Goal: Information Seeking & Learning: Compare options

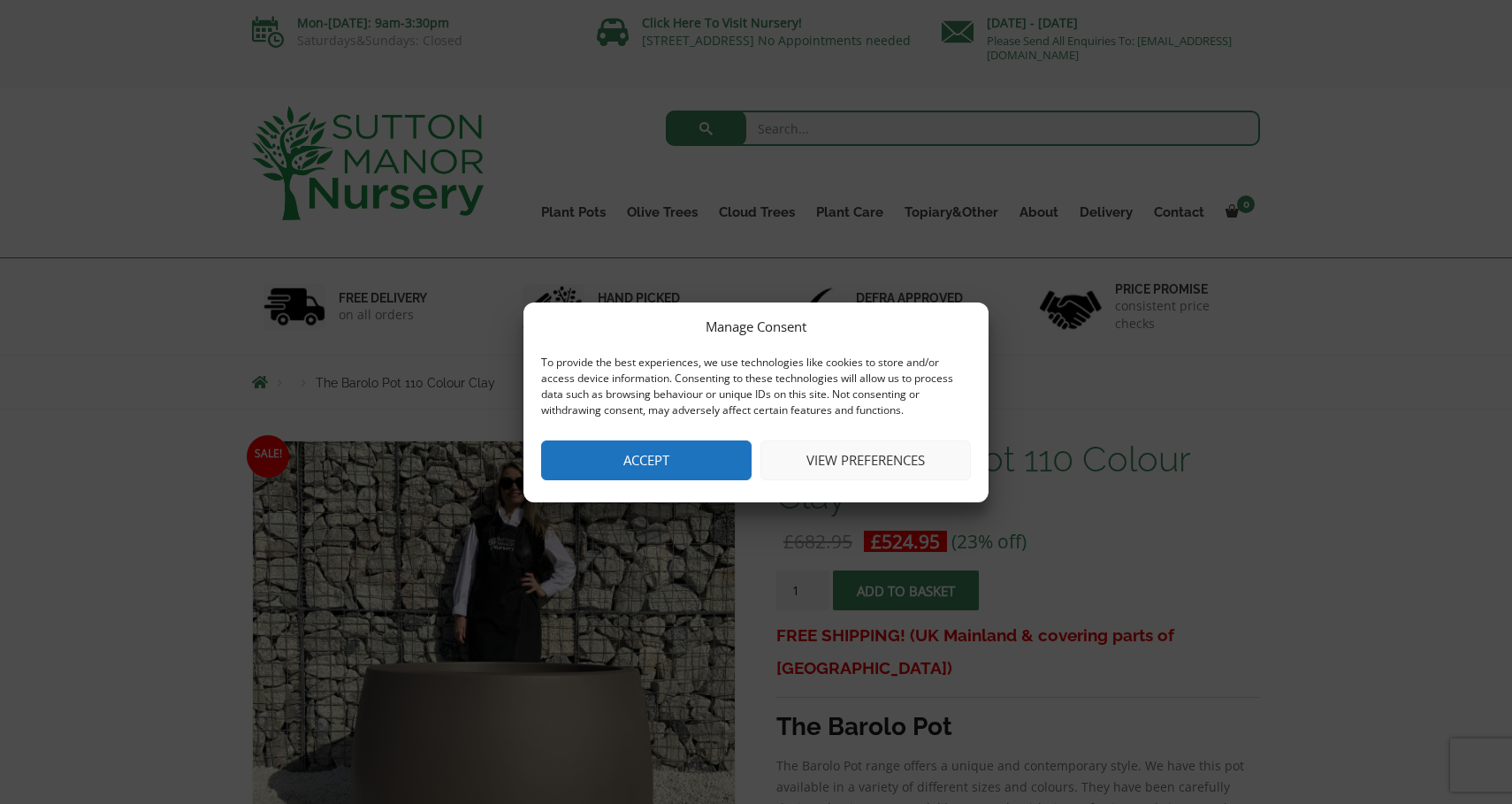
click at [663, 458] on button "Accept" at bounding box center [646, 459] width 210 height 40
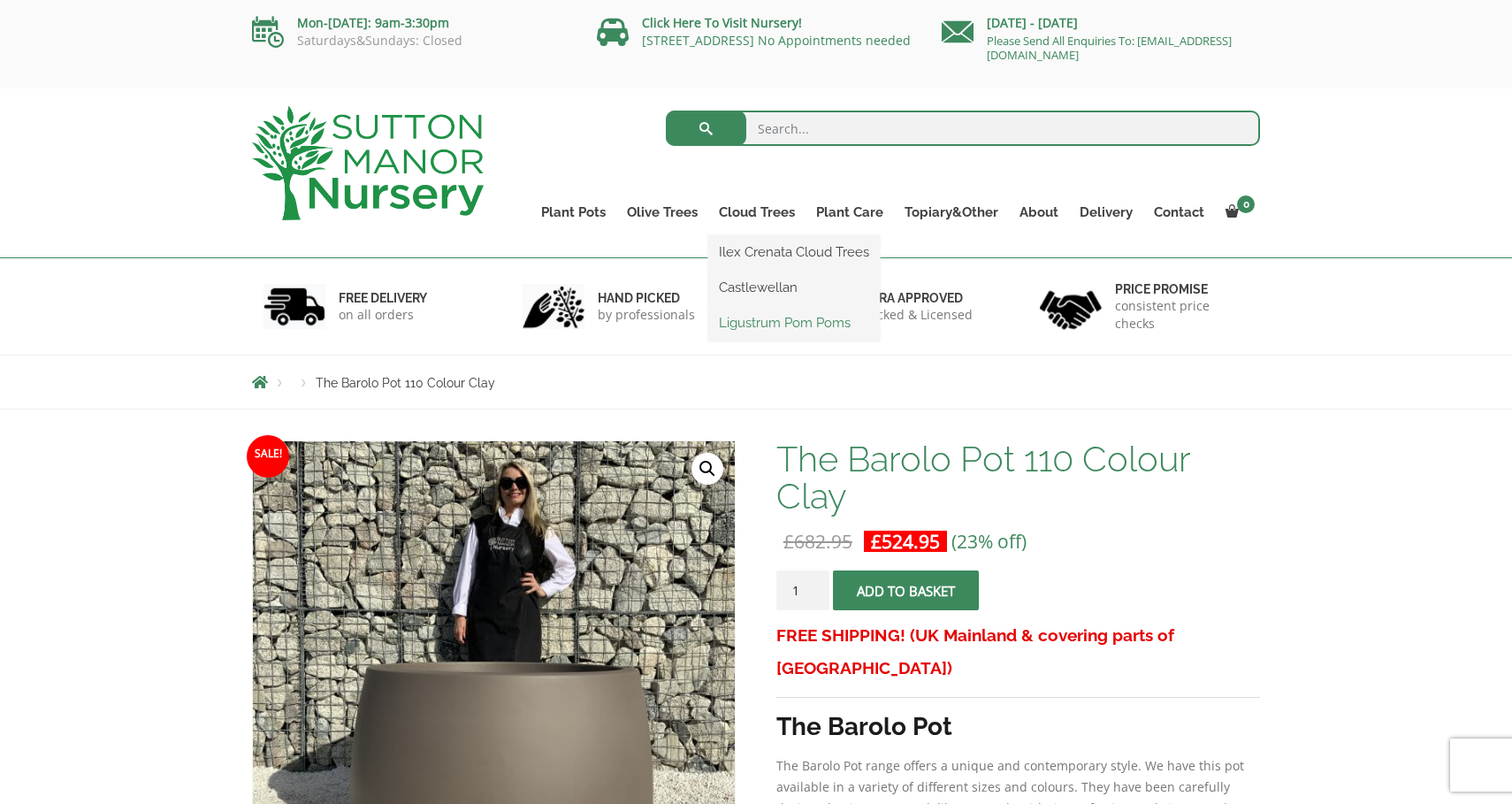
click at [783, 321] on link "Ligustrum Pom Poms" at bounding box center [793, 322] width 171 height 26
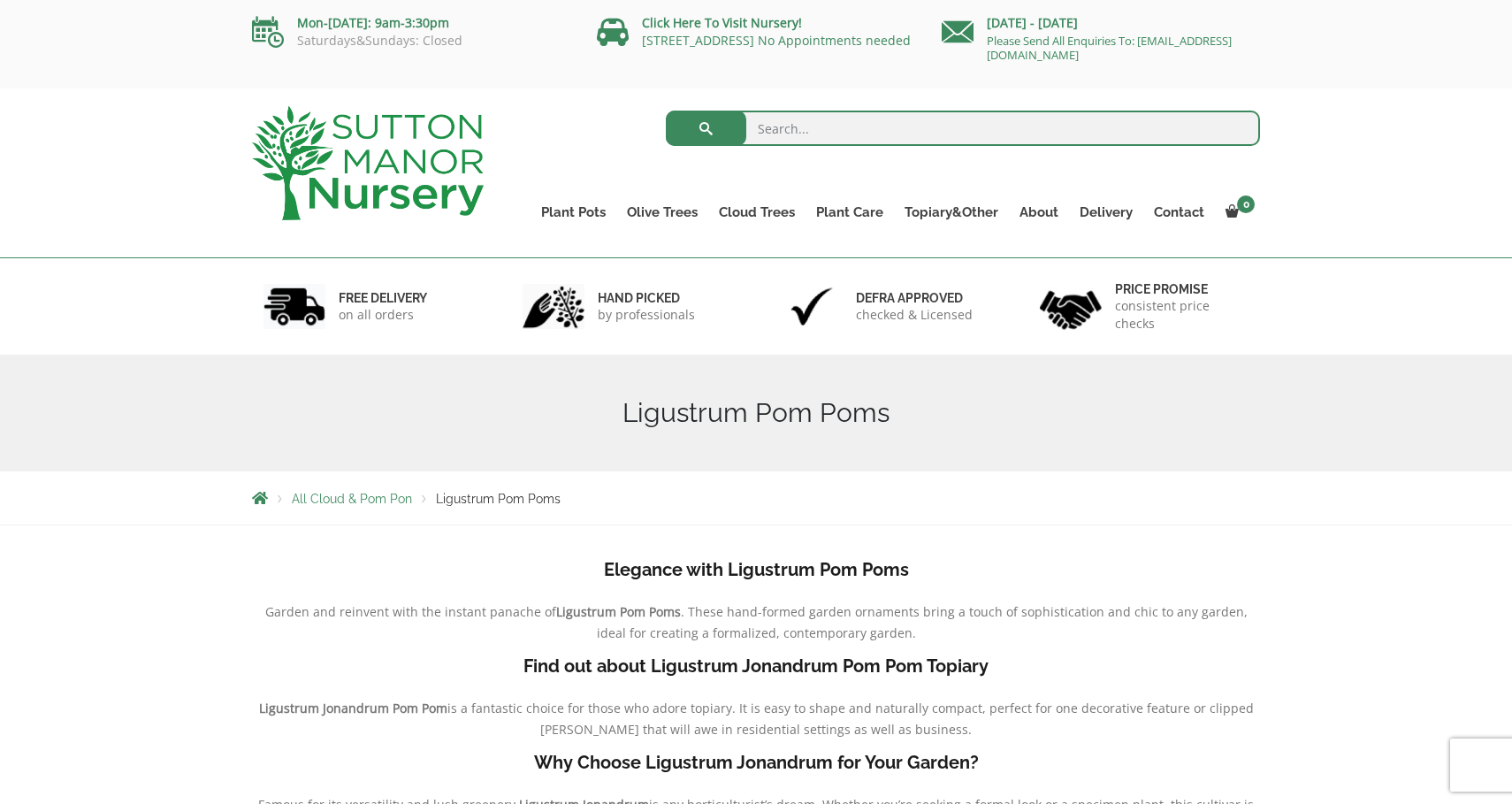
click at [385, 498] on span "All Cloud & Pom Pon" at bounding box center [352, 498] width 120 height 15
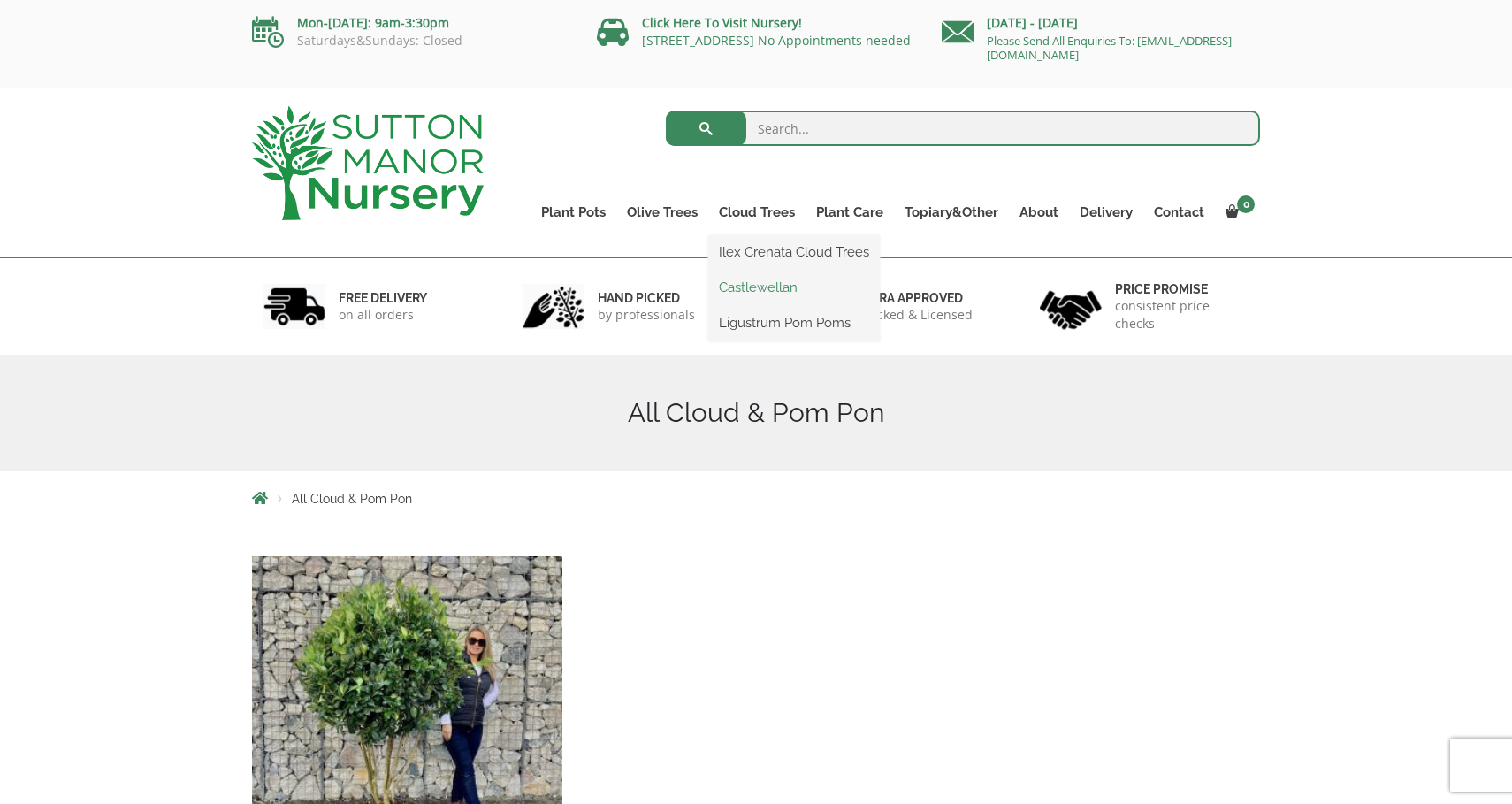
click at [770, 292] on link "Castlewellan" at bounding box center [793, 287] width 171 height 26
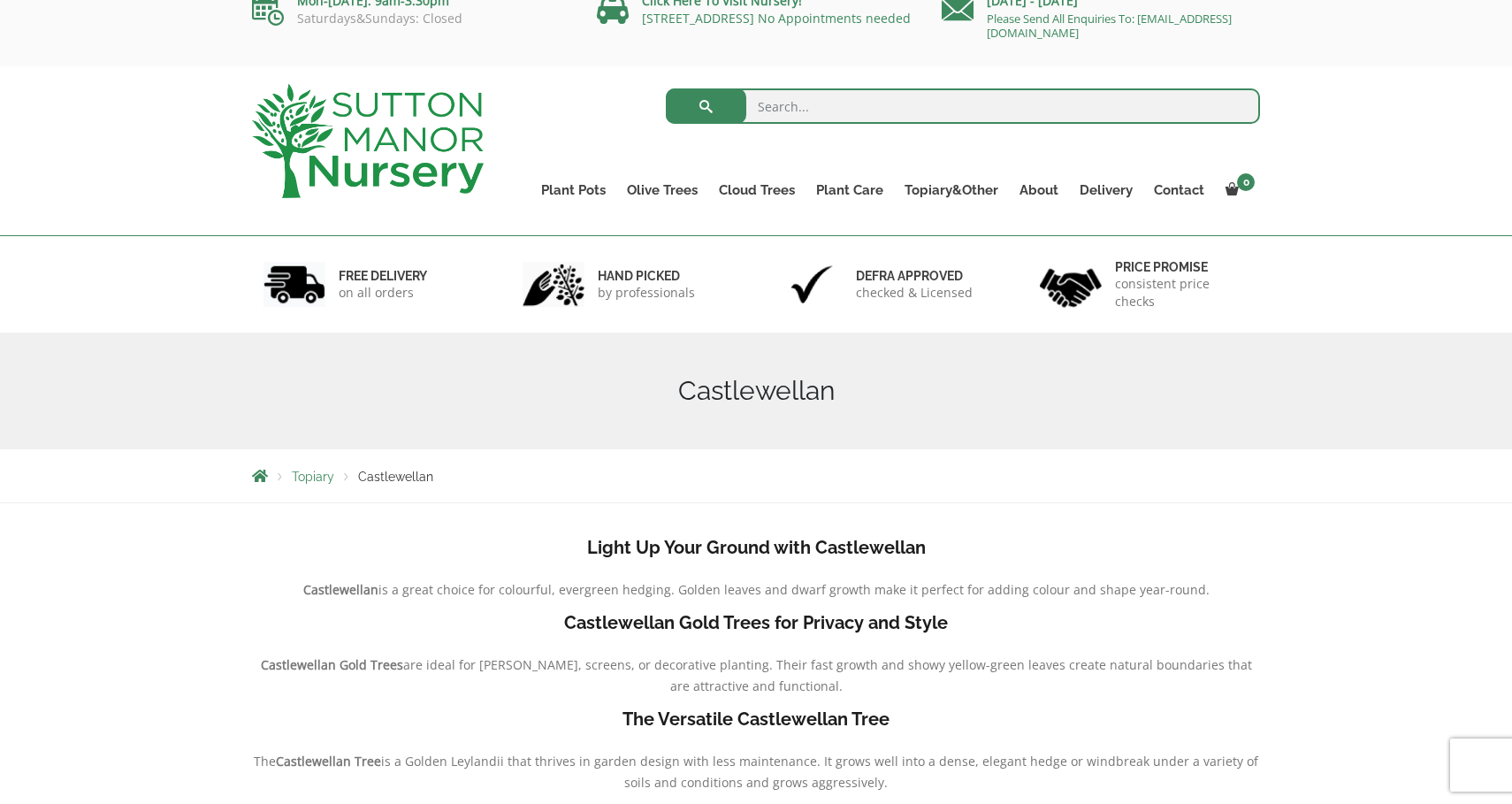
scroll to position [24, 0]
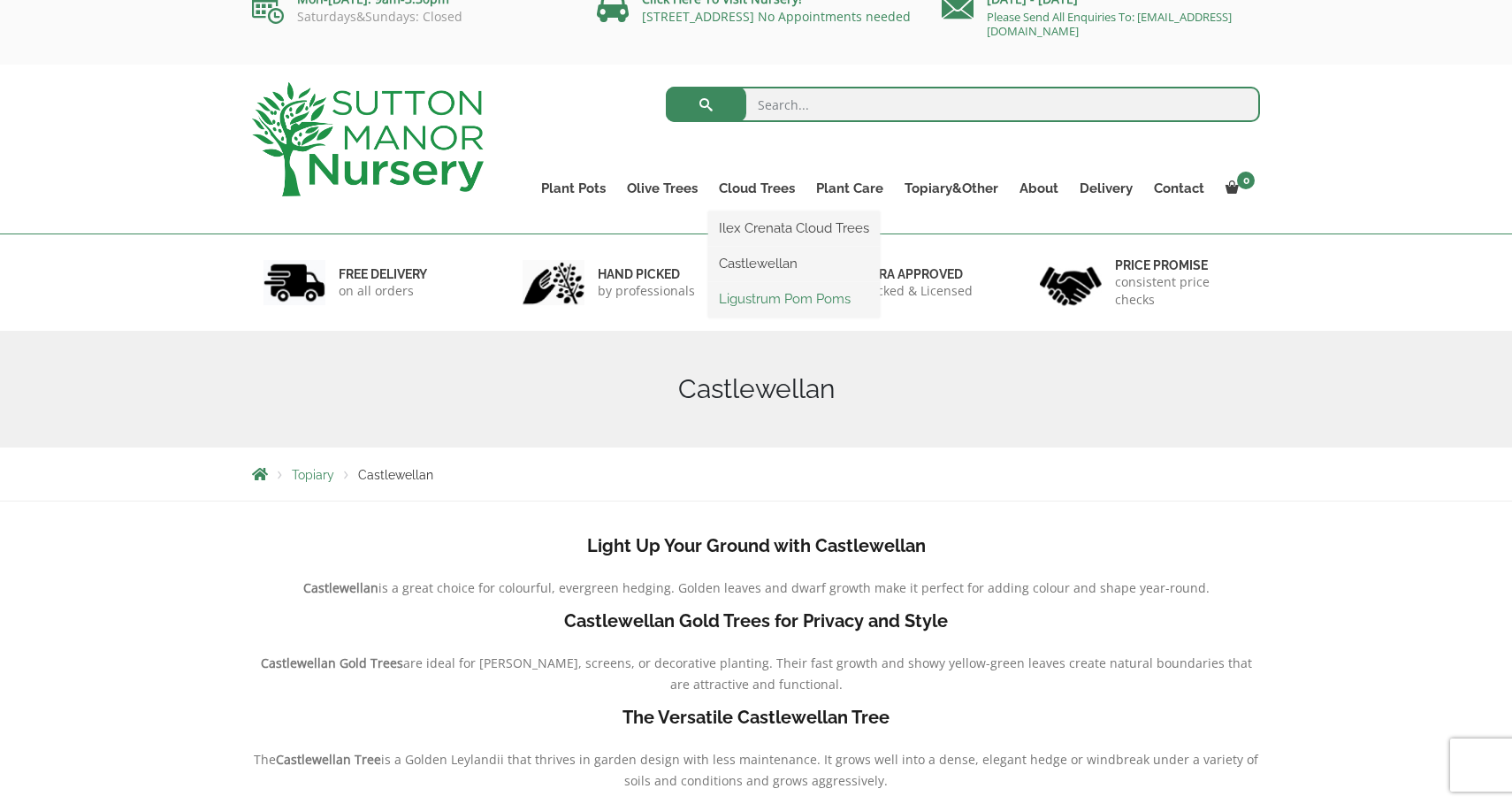
click at [781, 295] on link "Ligustrum Pom Poms" at bounding box center [793, 298] width 171 height 26
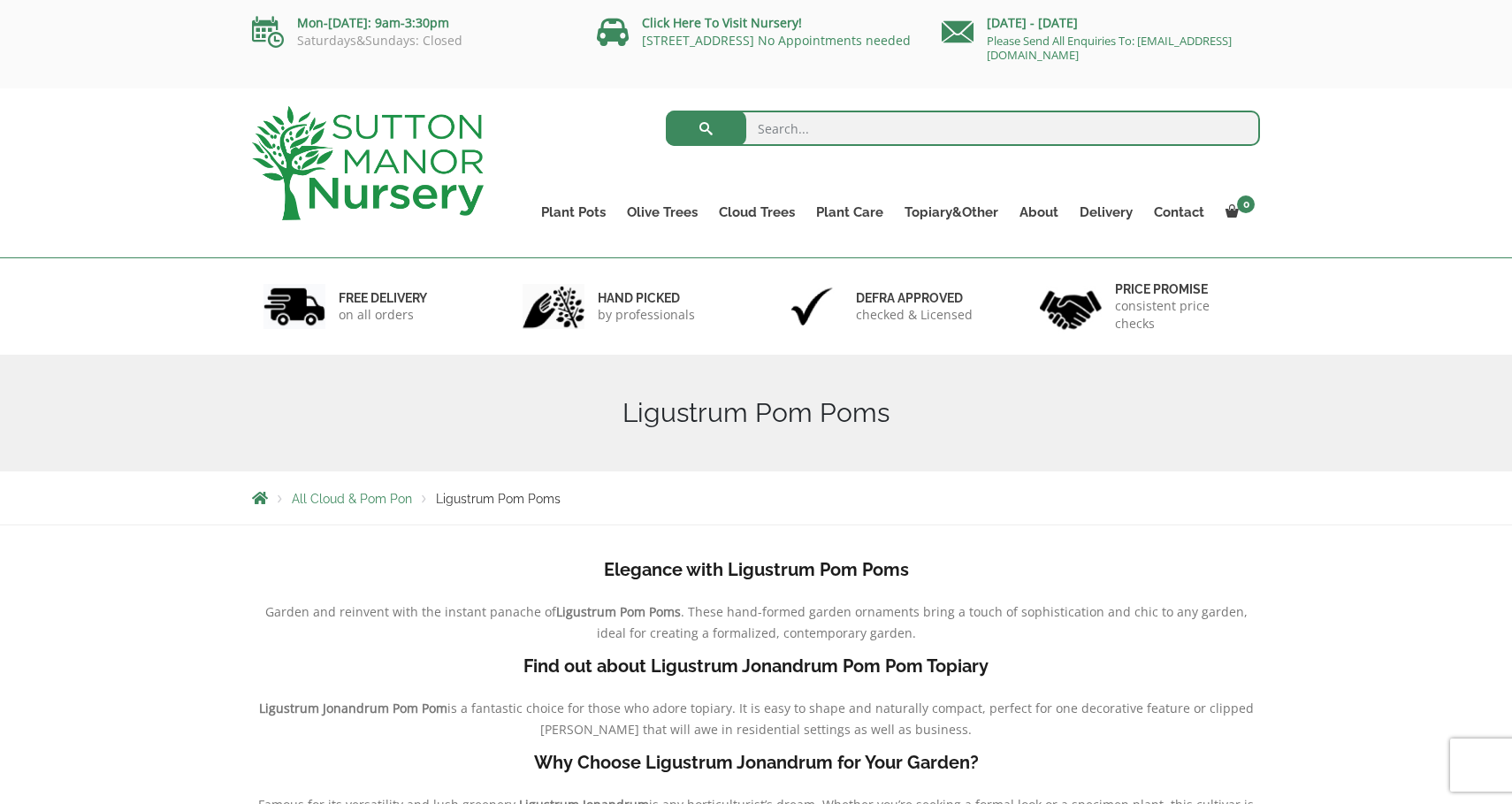
scroll to position [3, 0]
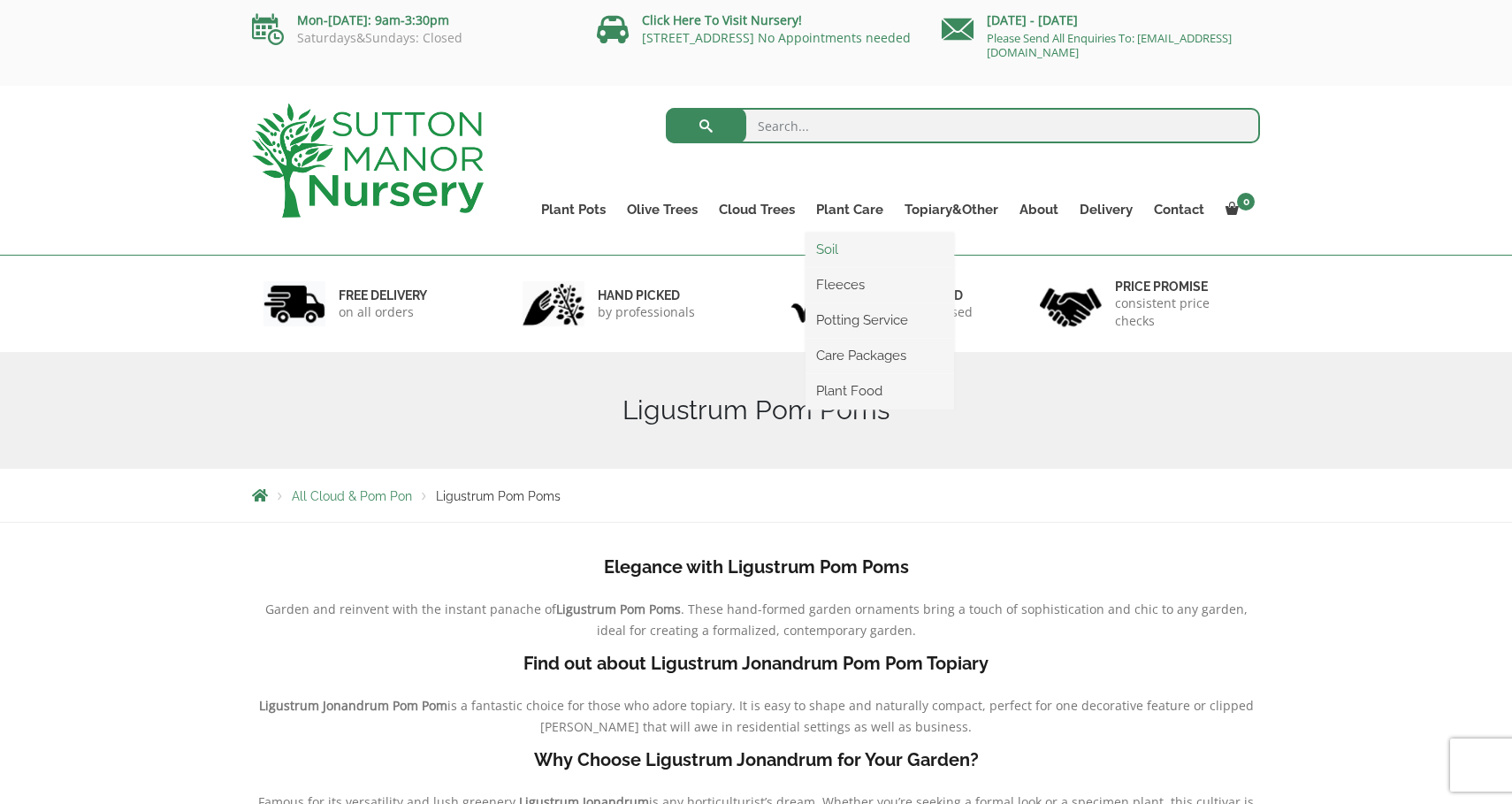
click at [836, 253] on link "Soil" at bounding box center [879, 249] width 148 height 26
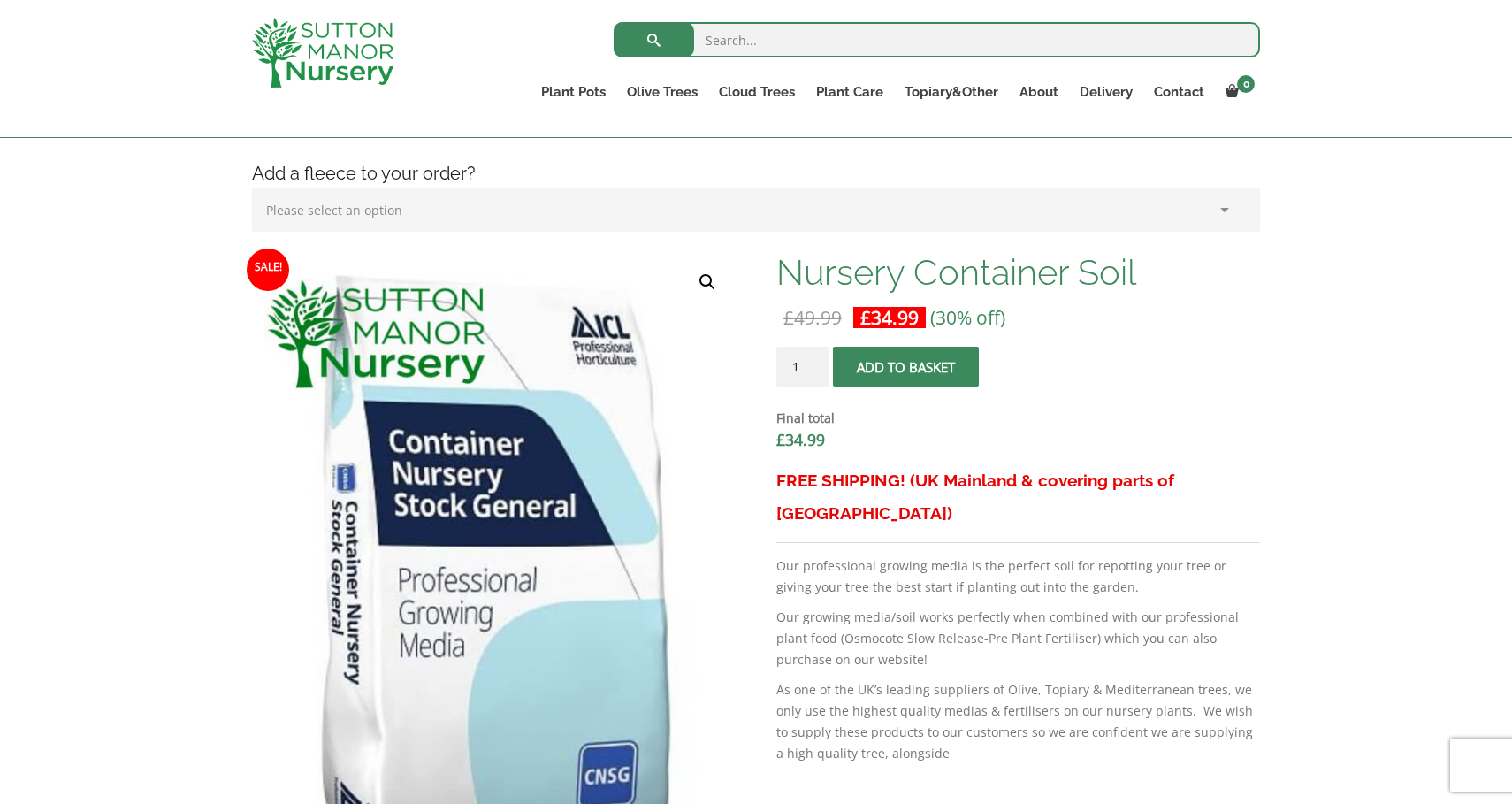
scroll to position [340, 0]
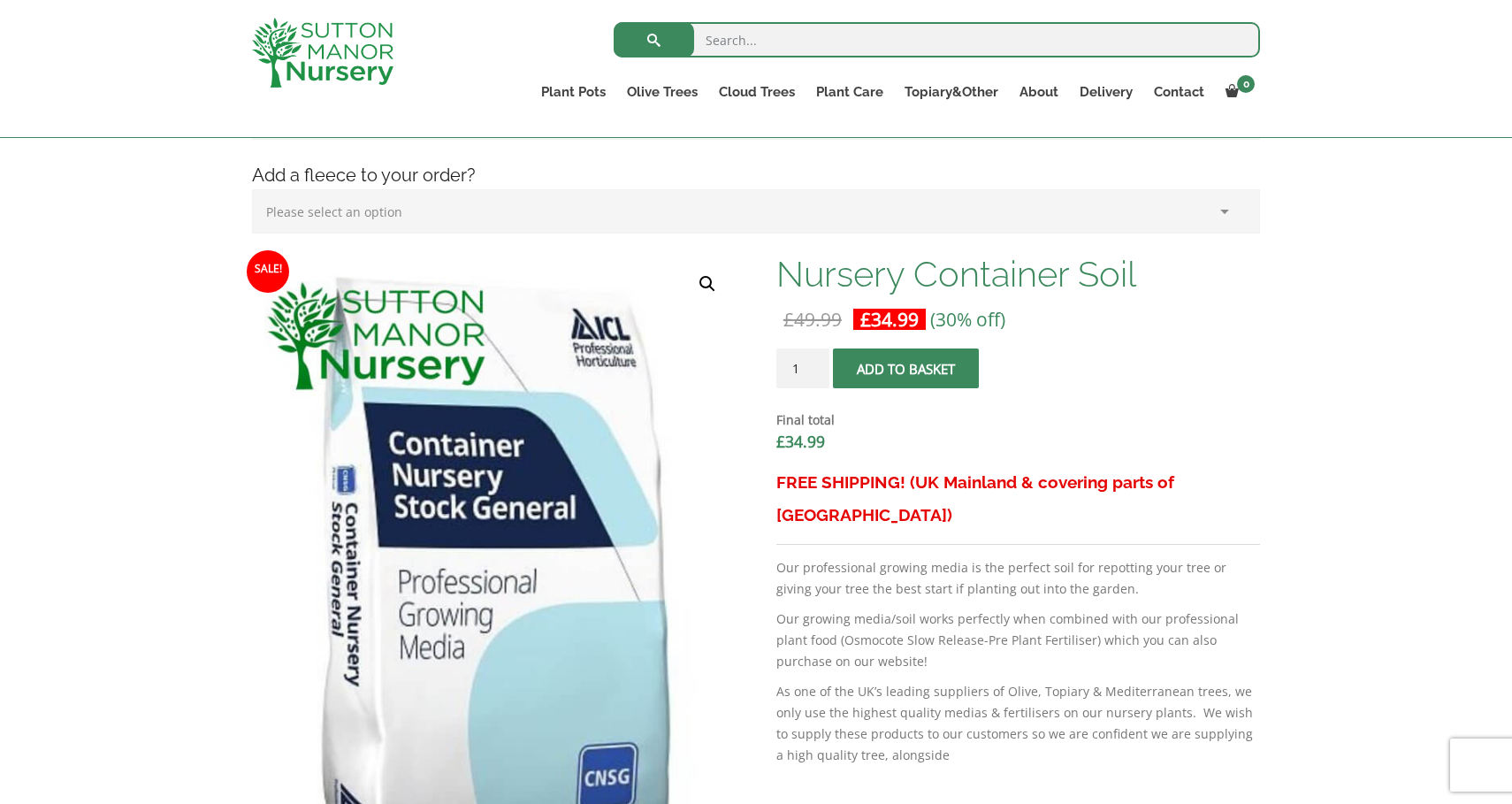
click at [814, 373] on input "1" at bounding box center [802, 368] width 53 height 40
click at [814, 372] on input "1" at bounding box center [802, 368] width 53 height 40
click at [814, 364] on input "2" at bounding box center [802, 368] width 53 height 40
click at [814, 364] on input "3" at bounding box center [802, 368] width 53 height 40
click at [814, 364] on input "4" at bounding box center [802, 368] width 53 height 40
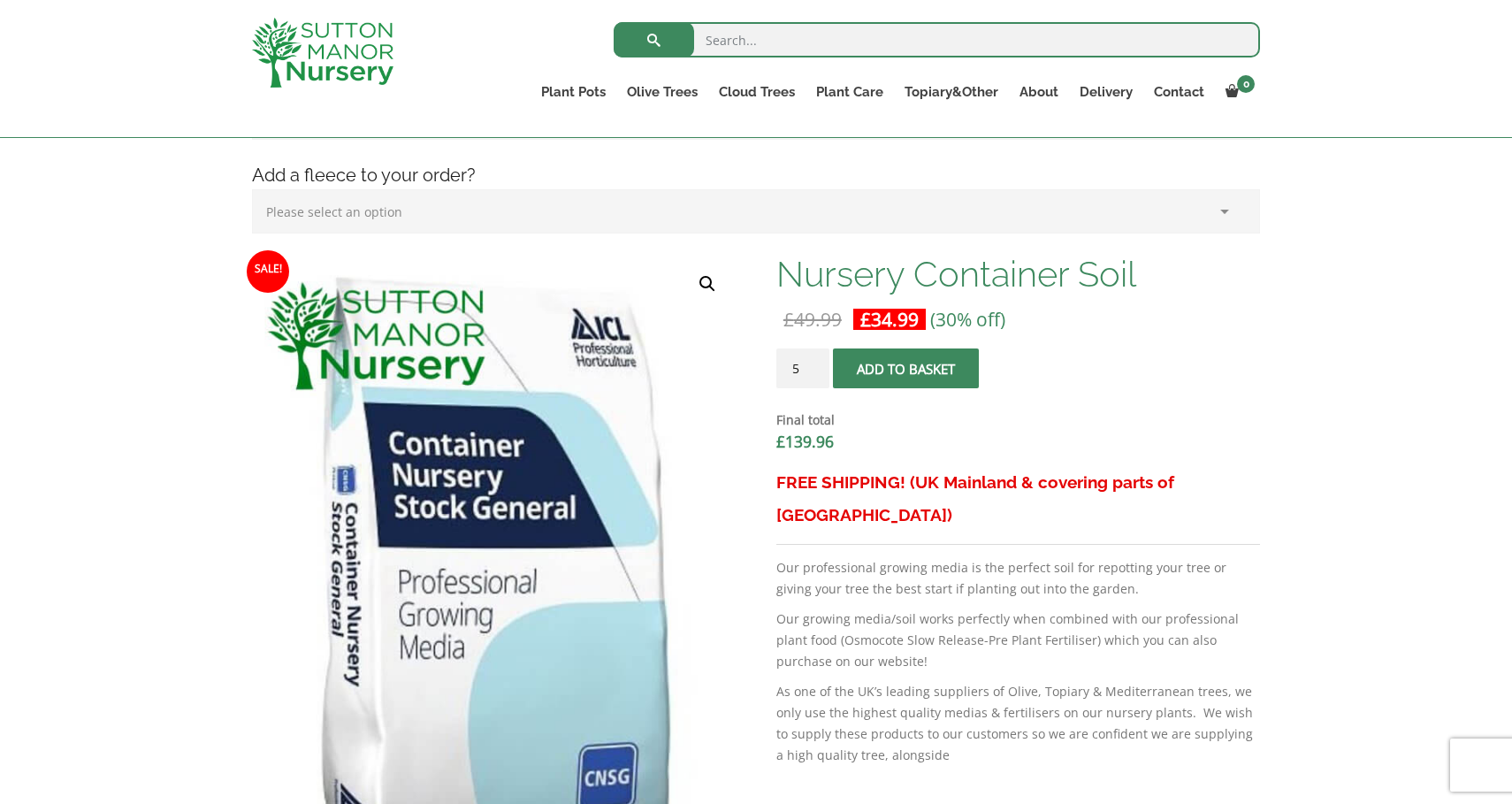
click at [814, 364] on input "5" at bounding box center [802, 368] width 53 height 40
click at [814, 364] on input "6" at bounding box center [802, 368] width 53 height 40
click at [814, 364] on input "7" at bounding box center [802, 368] width 53 height 40
click at [814, 364] on input "8" at bounding box center [802, 368] width 53 height 40
click at [815, 374] on input "7" at bounding box center [802, 368] width 53 height 40
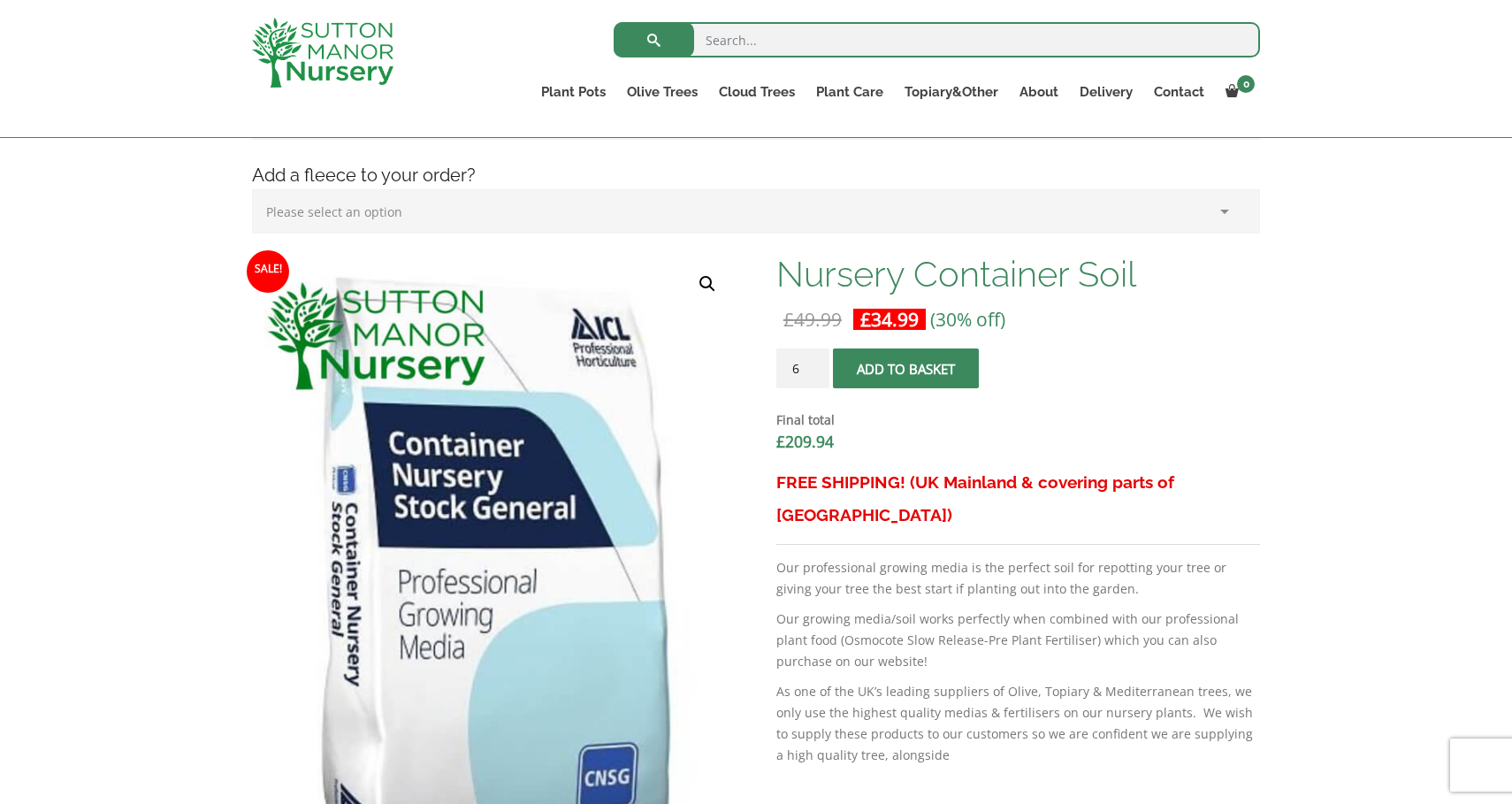
click at [815, 374] on input "6" at bounding box center [802, 368] width 53 height 40
click at [815, 374] on input "5" at bounding box center [802, 368] width 53 height 40
click at [815, 374] on input "4" at bounding box center [802, 368] width 53 height 40
click at [815, 374] on input "3" at bounding box center [802, 368] width 53 height 40
type input "2"
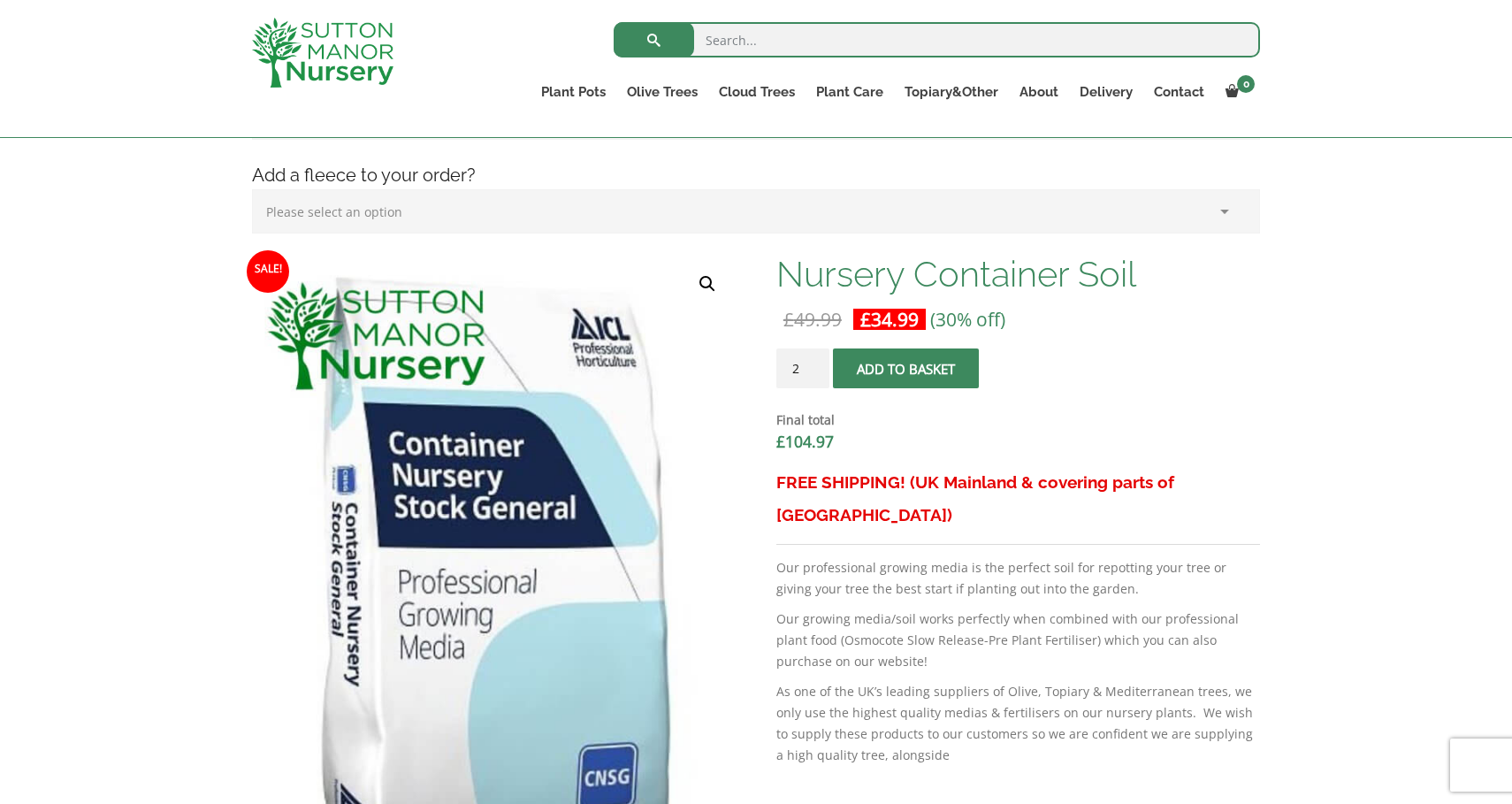
click at [815, 373] on input "2" at bounding box center [802, 368] width 53 height 40
click at [837, 128] on link "Soil" at bounding box center [879, 131] width 148 height 26
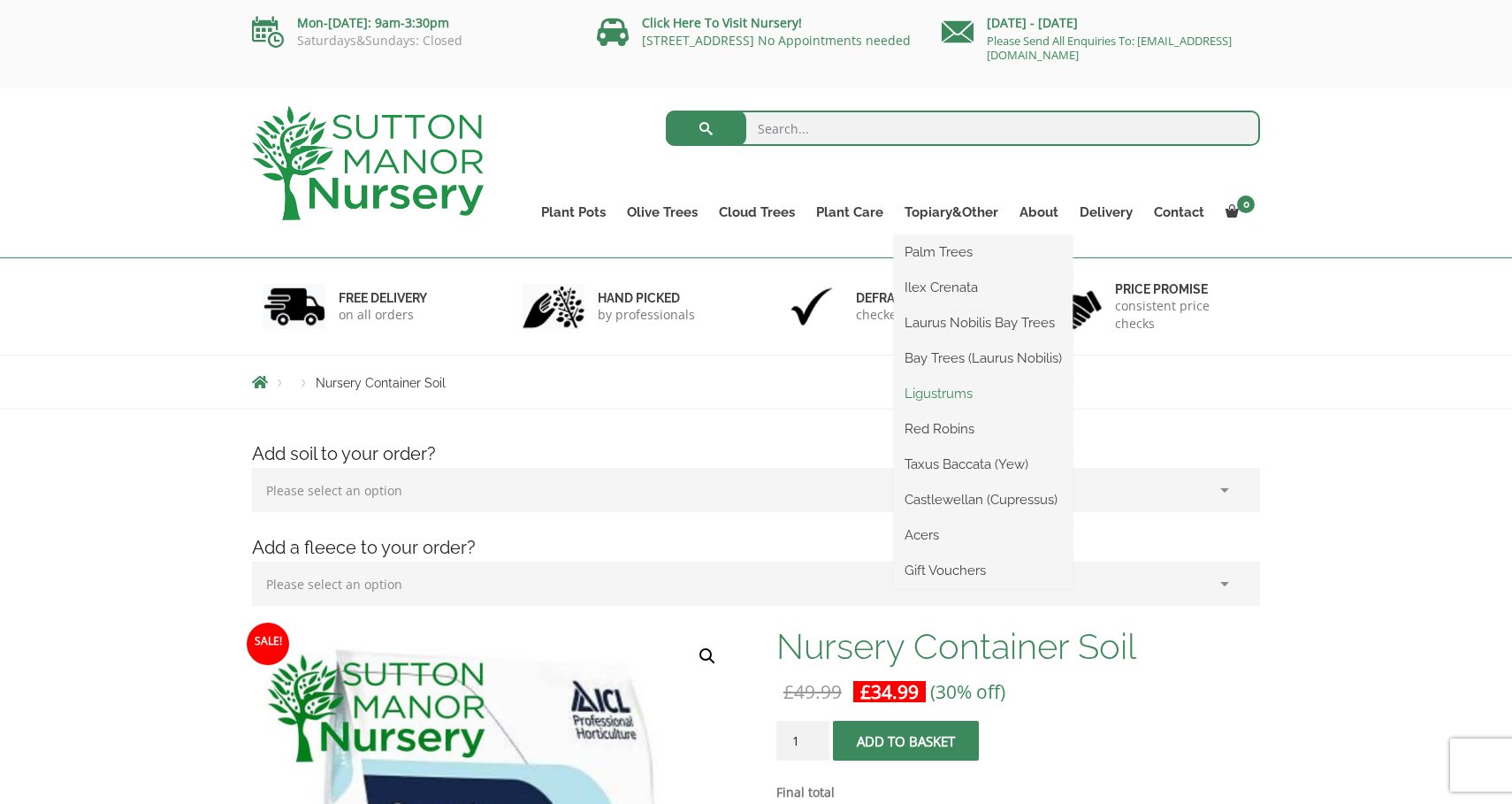
click at [945, 394] on link "Ligustrums" at bounding box center [983, 392] width 178 height 26
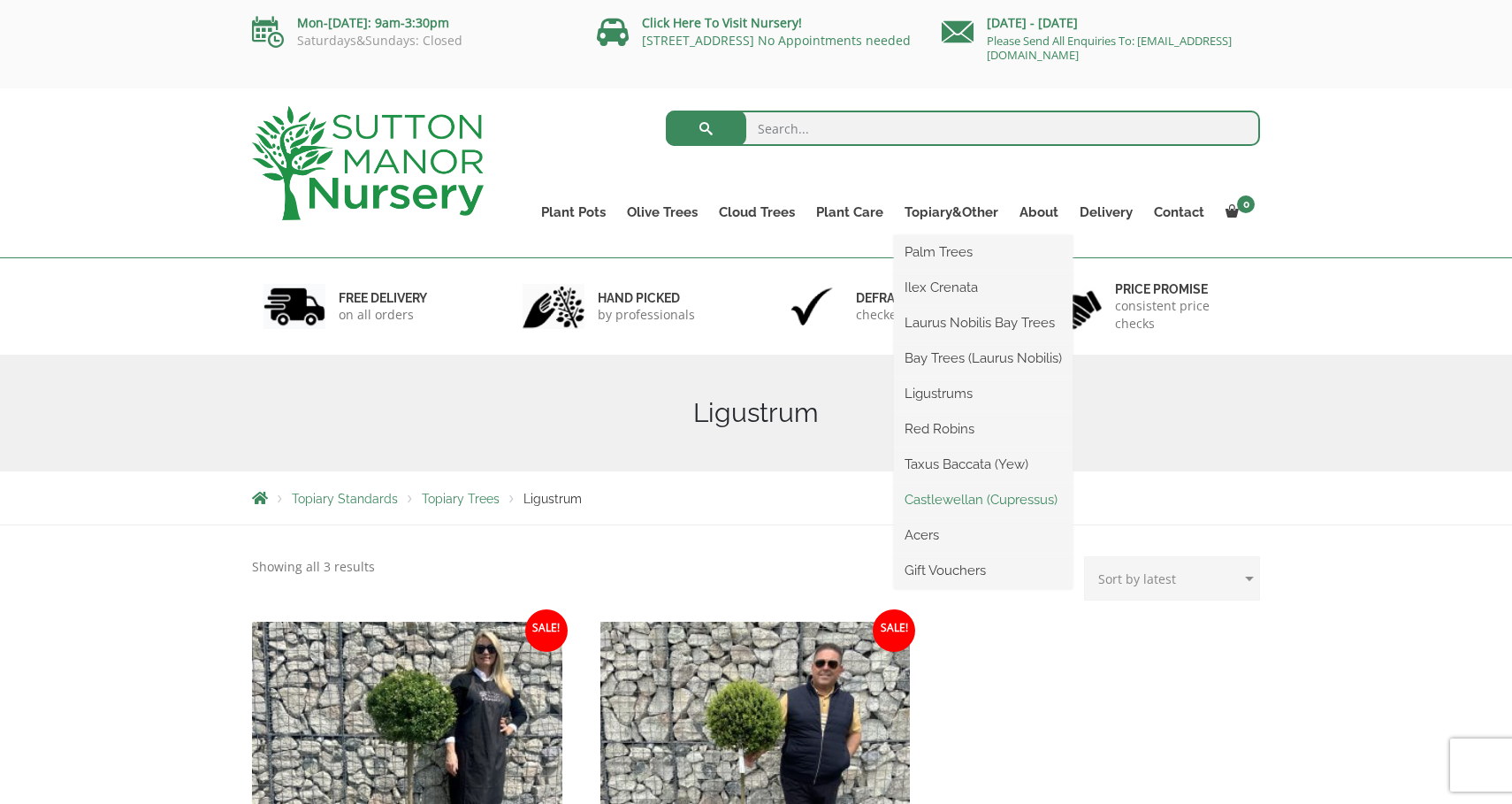
click at [941, 495] on link "Castlewellan (Cupressus)" at bounding box center [983, 499] width 178 height 26
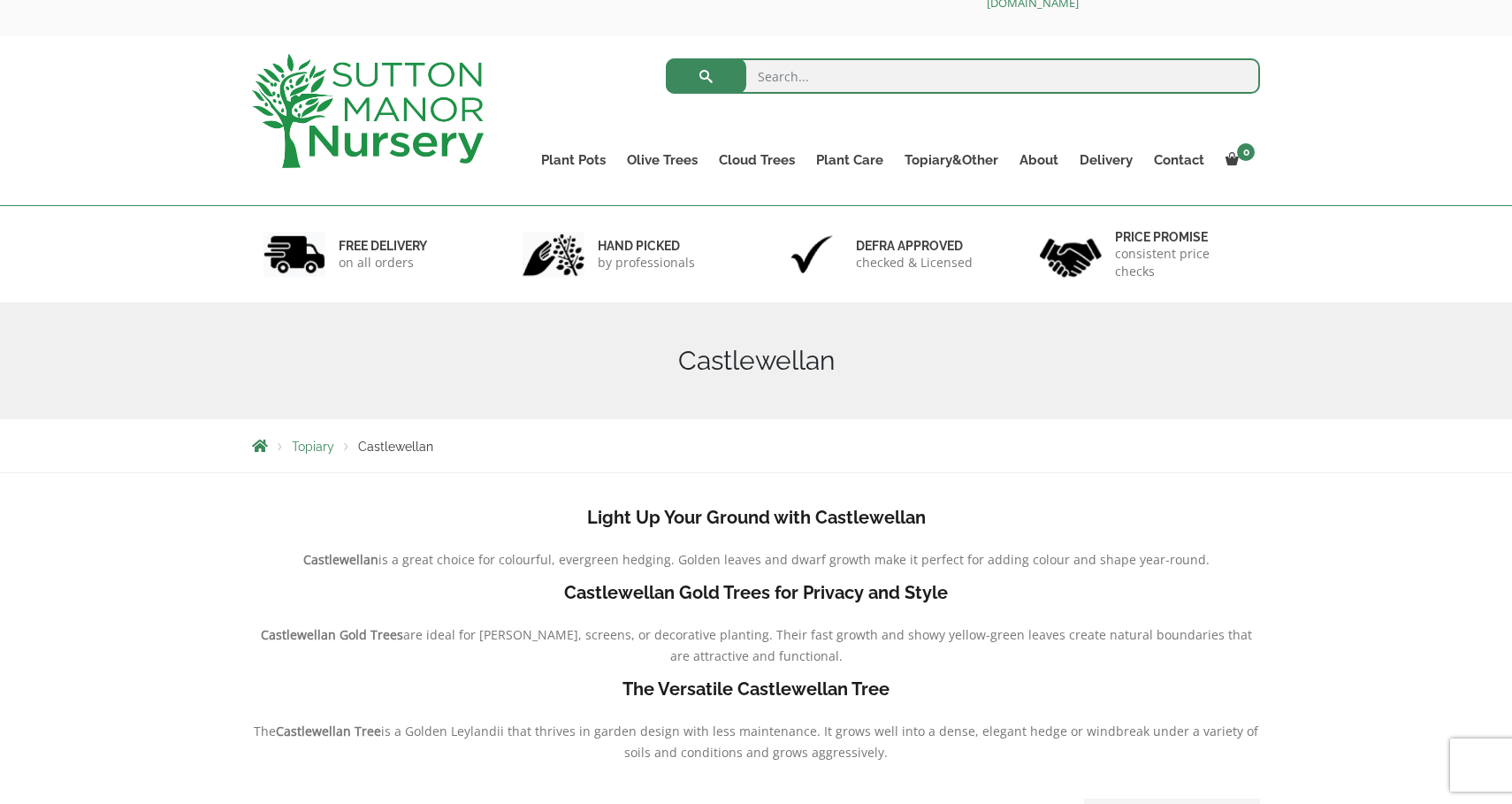
scroll to position [61, 0]
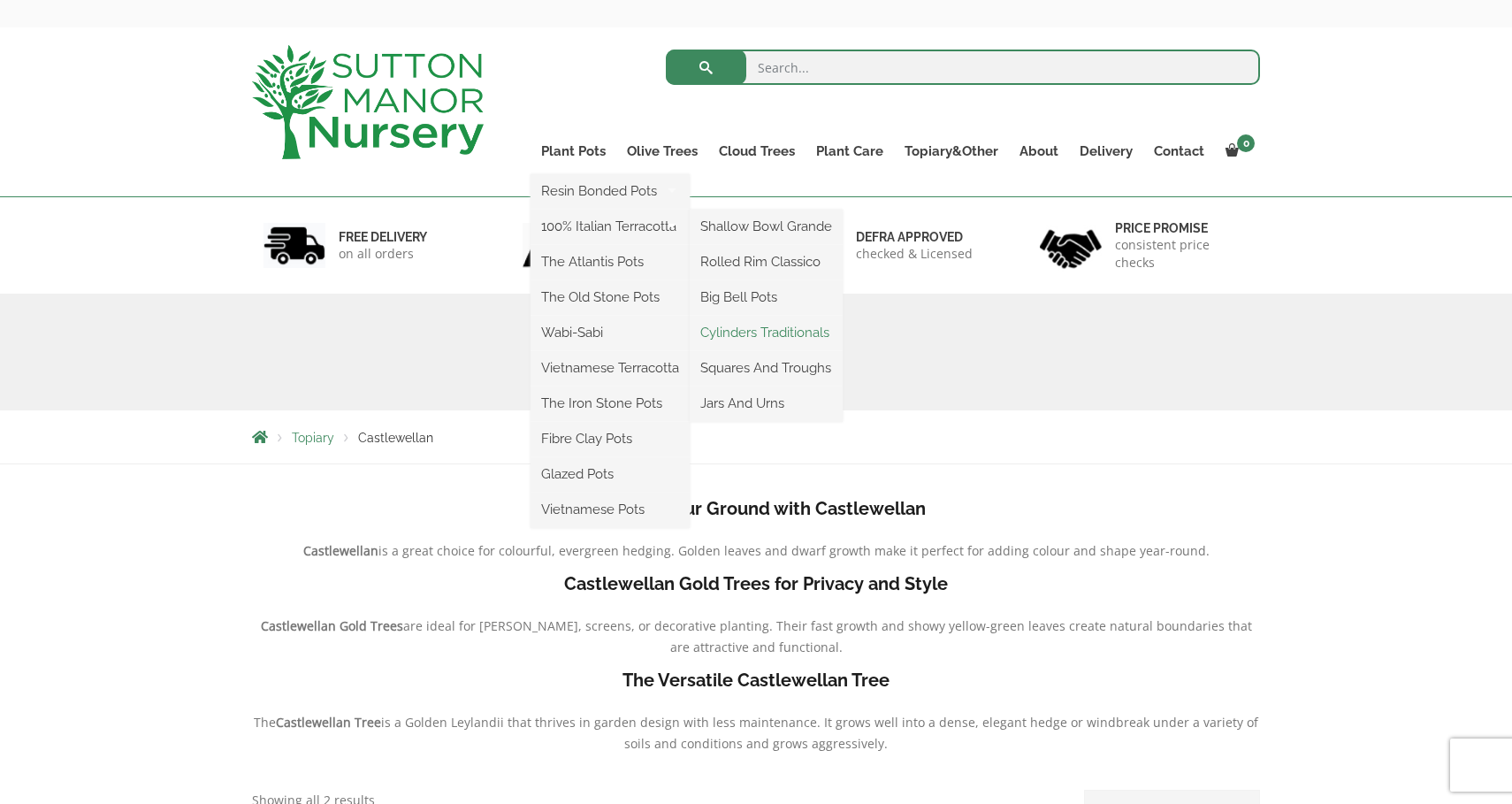
click at [759, 333] on link "Cylinders Traditionals" at bounding box center [766, 331] width 153 height 26
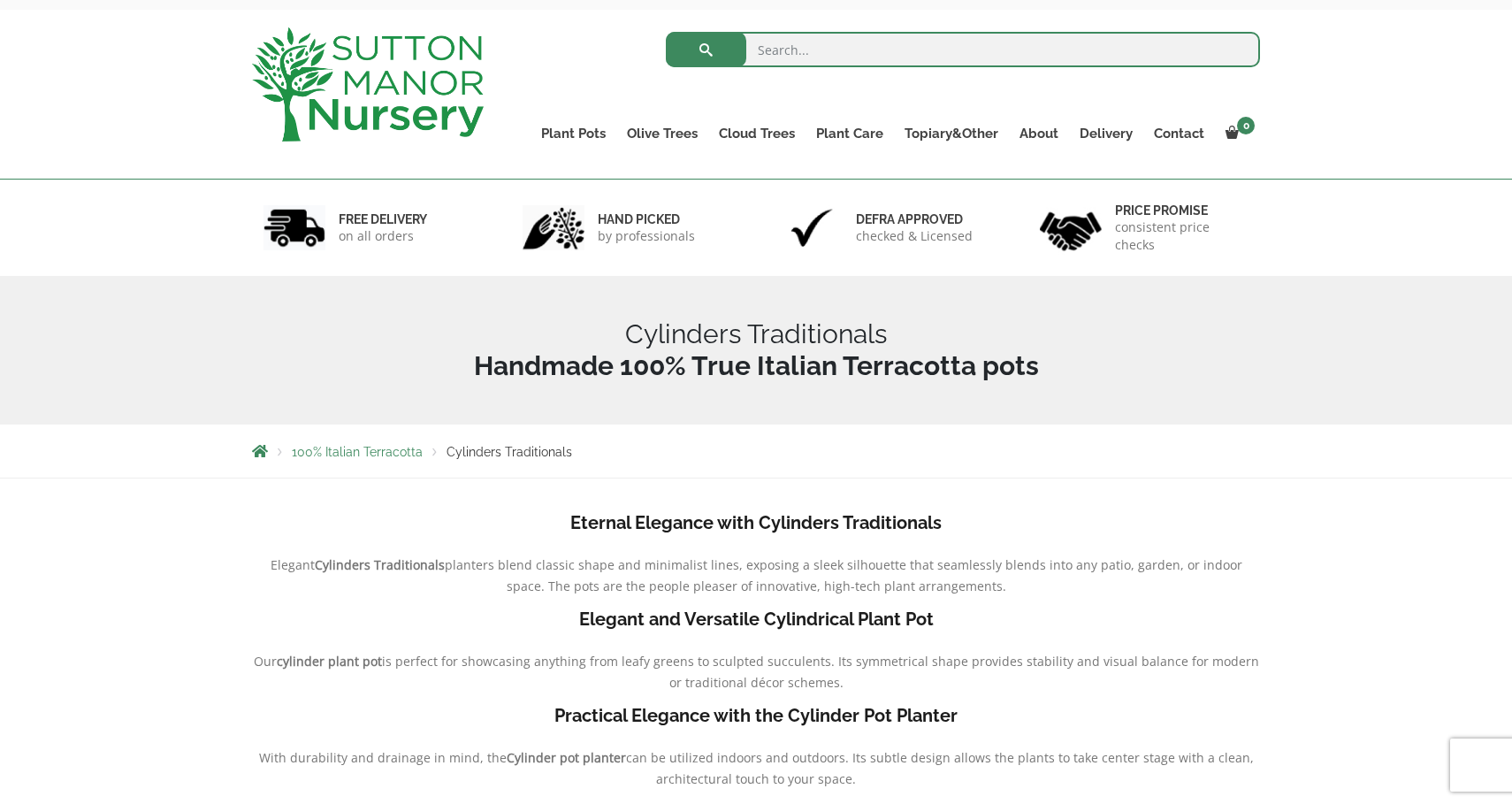
scroll to position [81, 0]
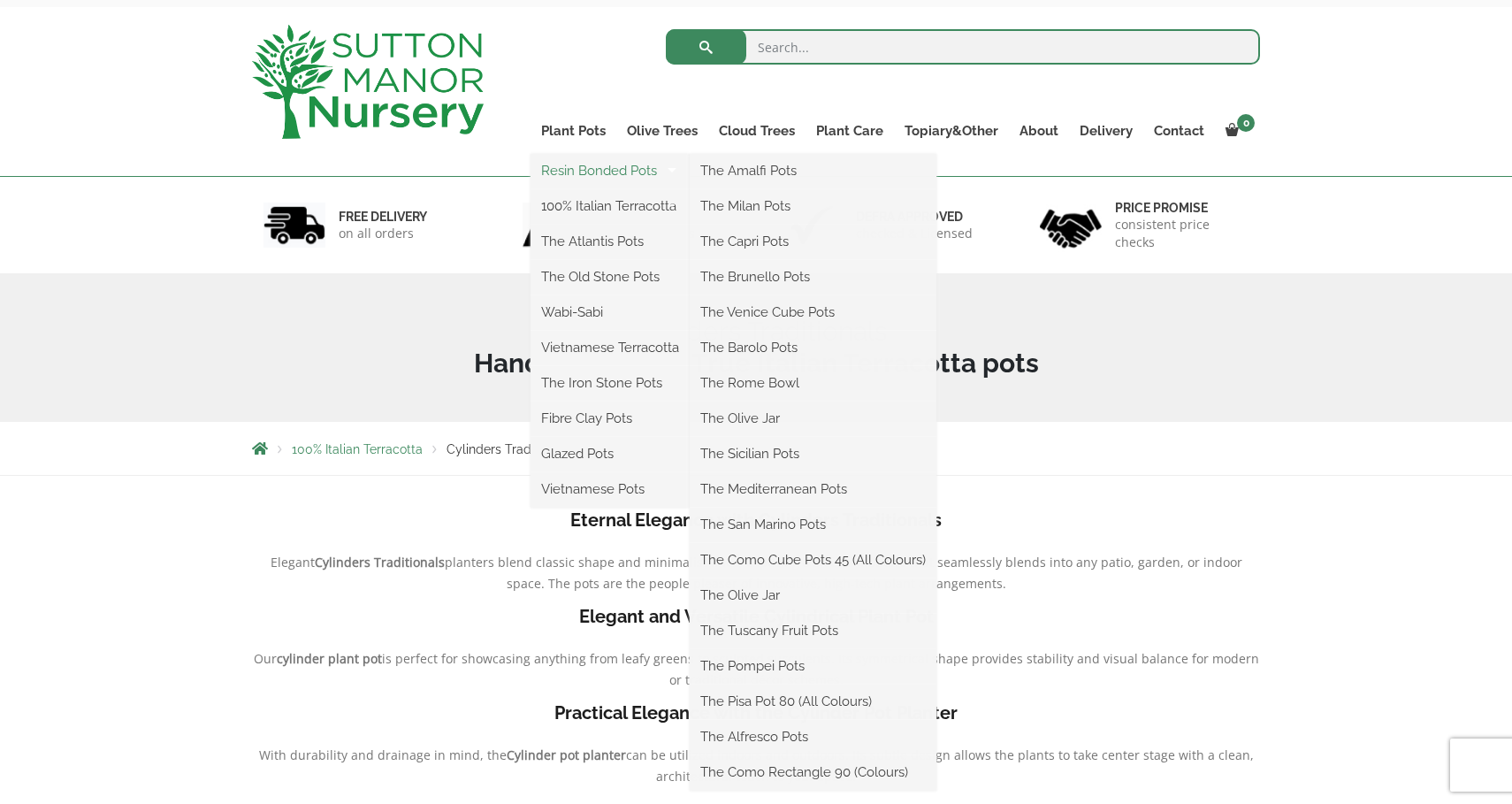
click at [586, 170] on link "Resin Bonded Pots" at bounding box center [610, 170] width 159 height 26
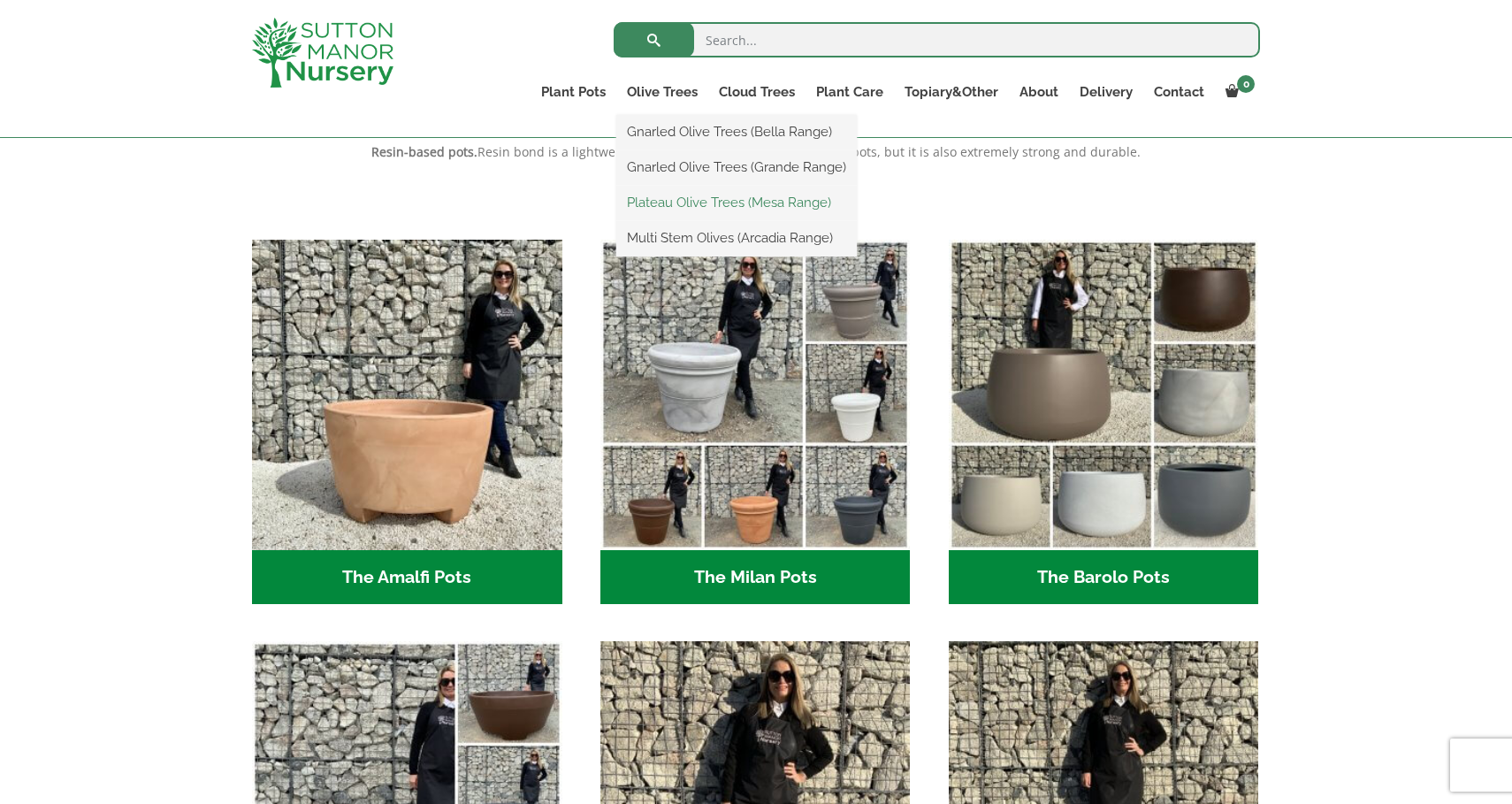
scroll to position [387, 0]
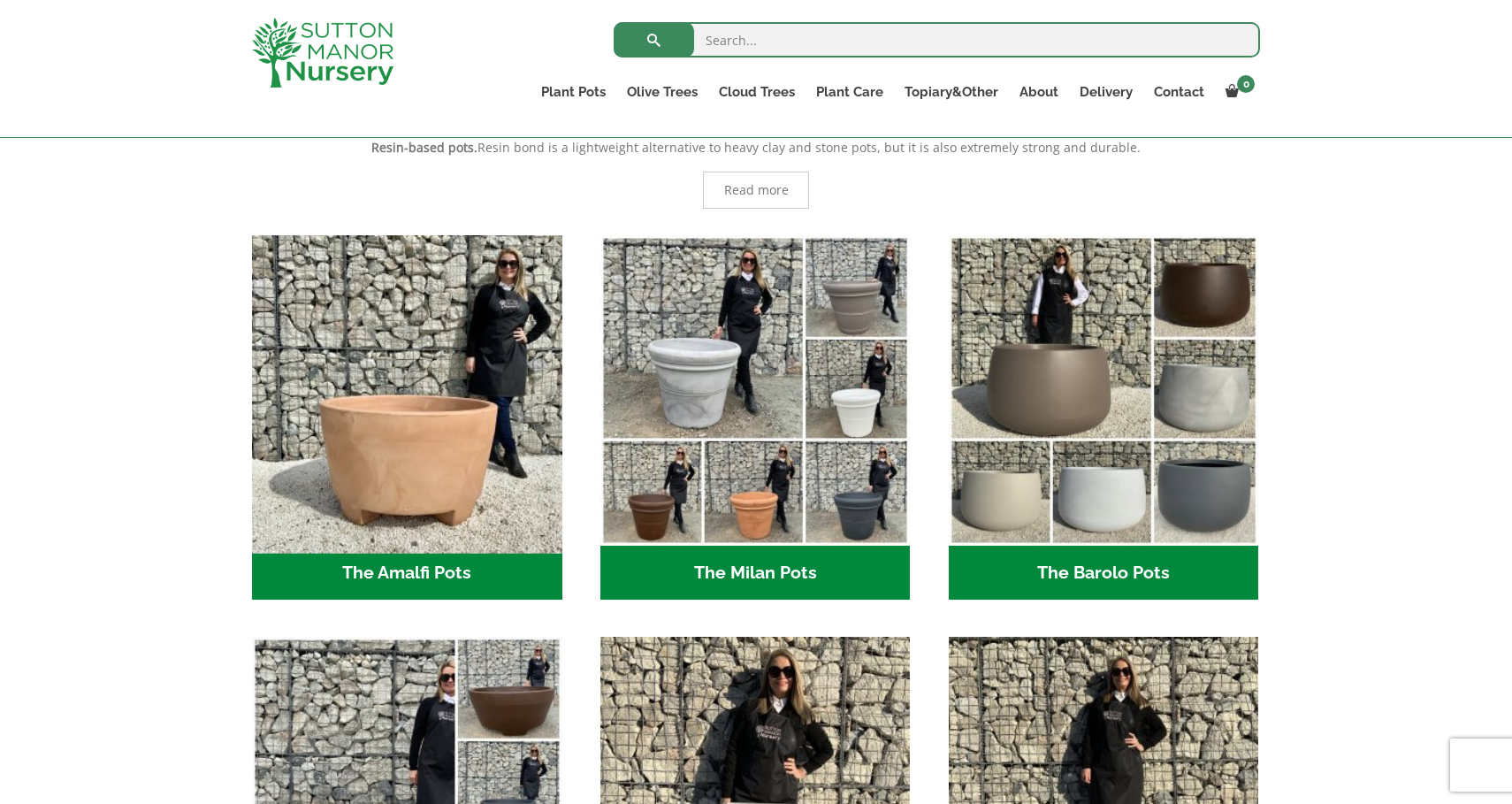
click at [451, 471] on img "Visit product category The Amalfi Pots" at bounding box center [407, 390] width 325 height 325
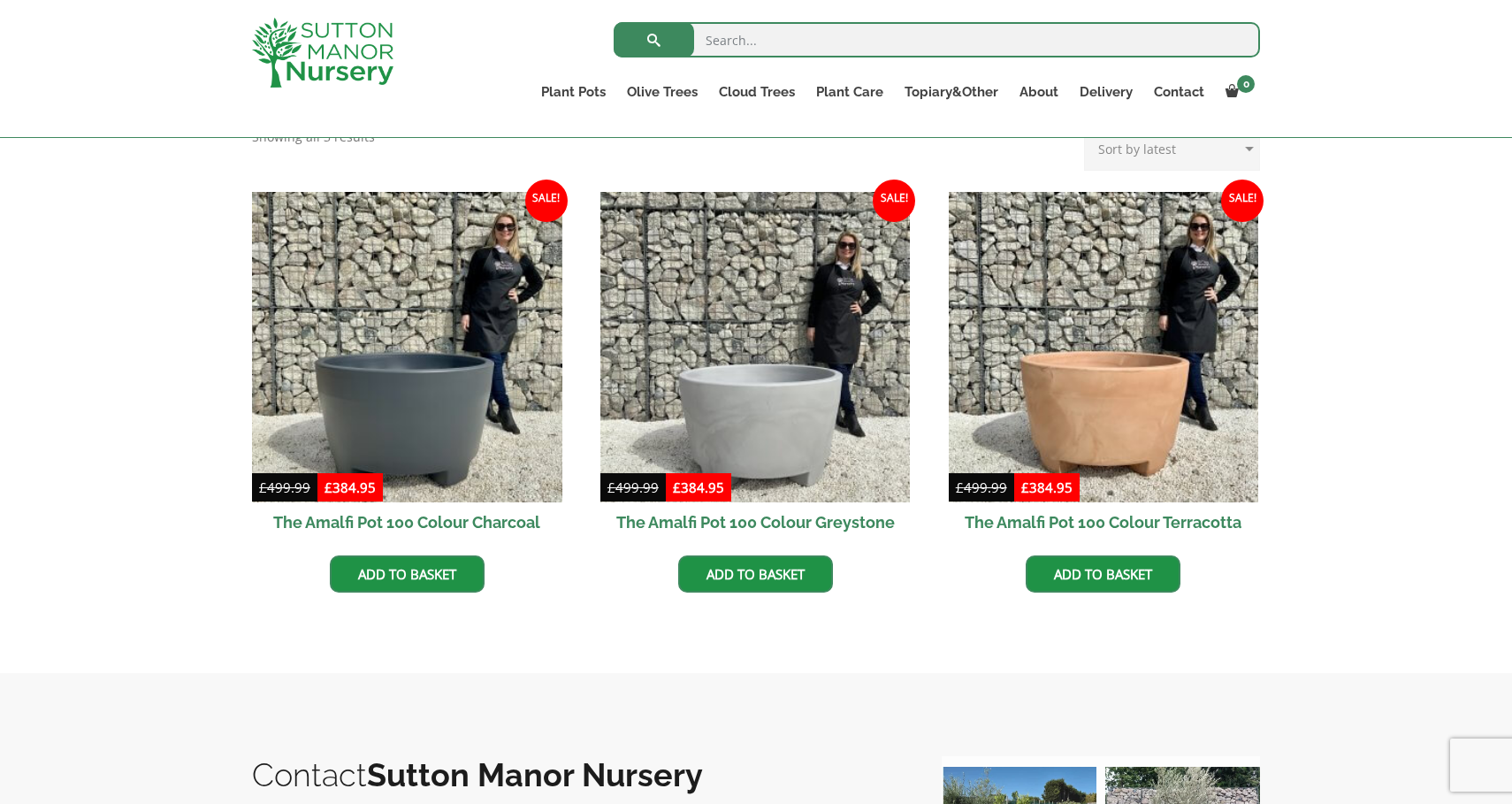
scroll to position [492, 0]
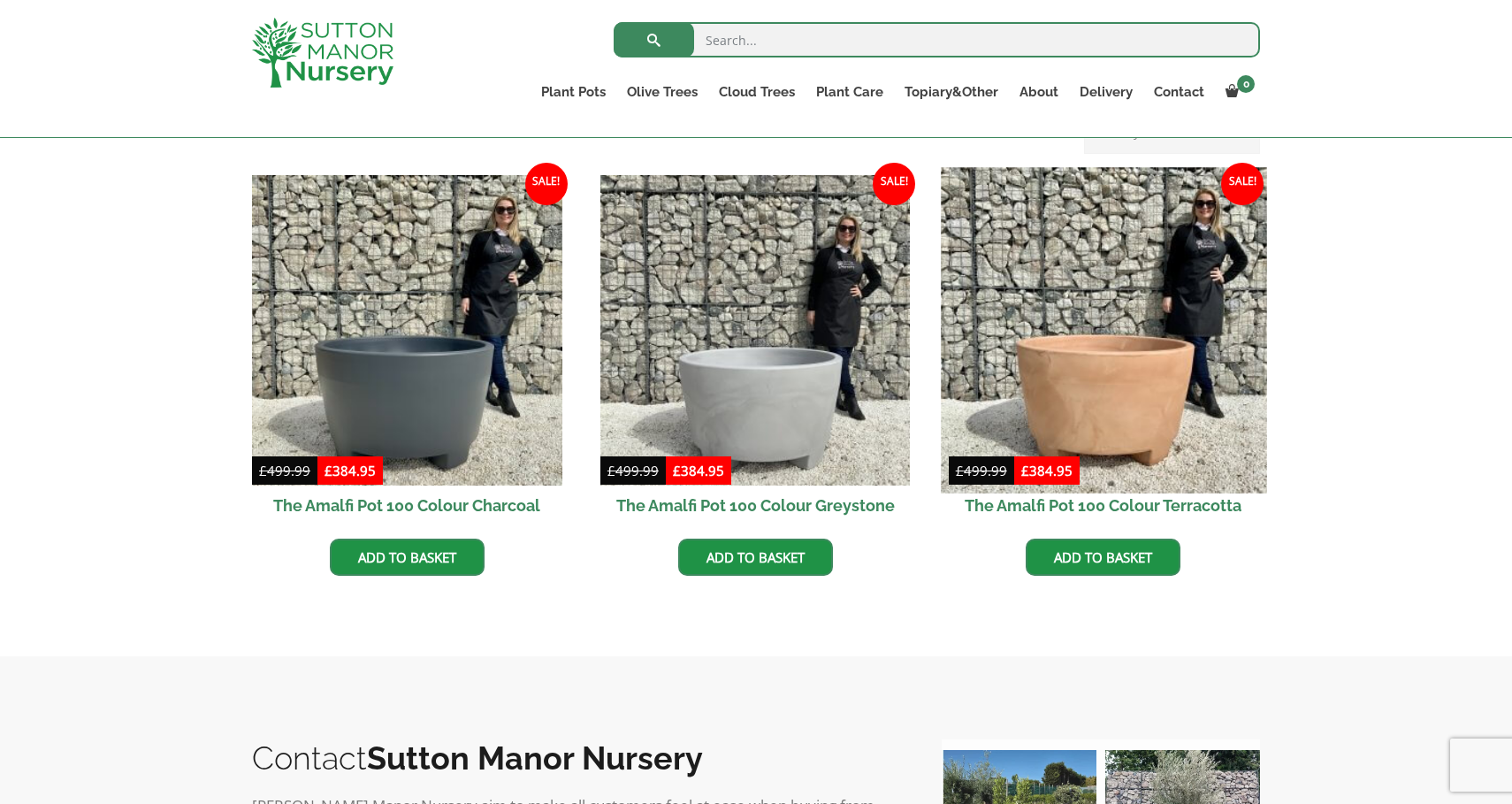
click at [1167, 414] on img at bounding box center [1103, 329] width 325 height 325
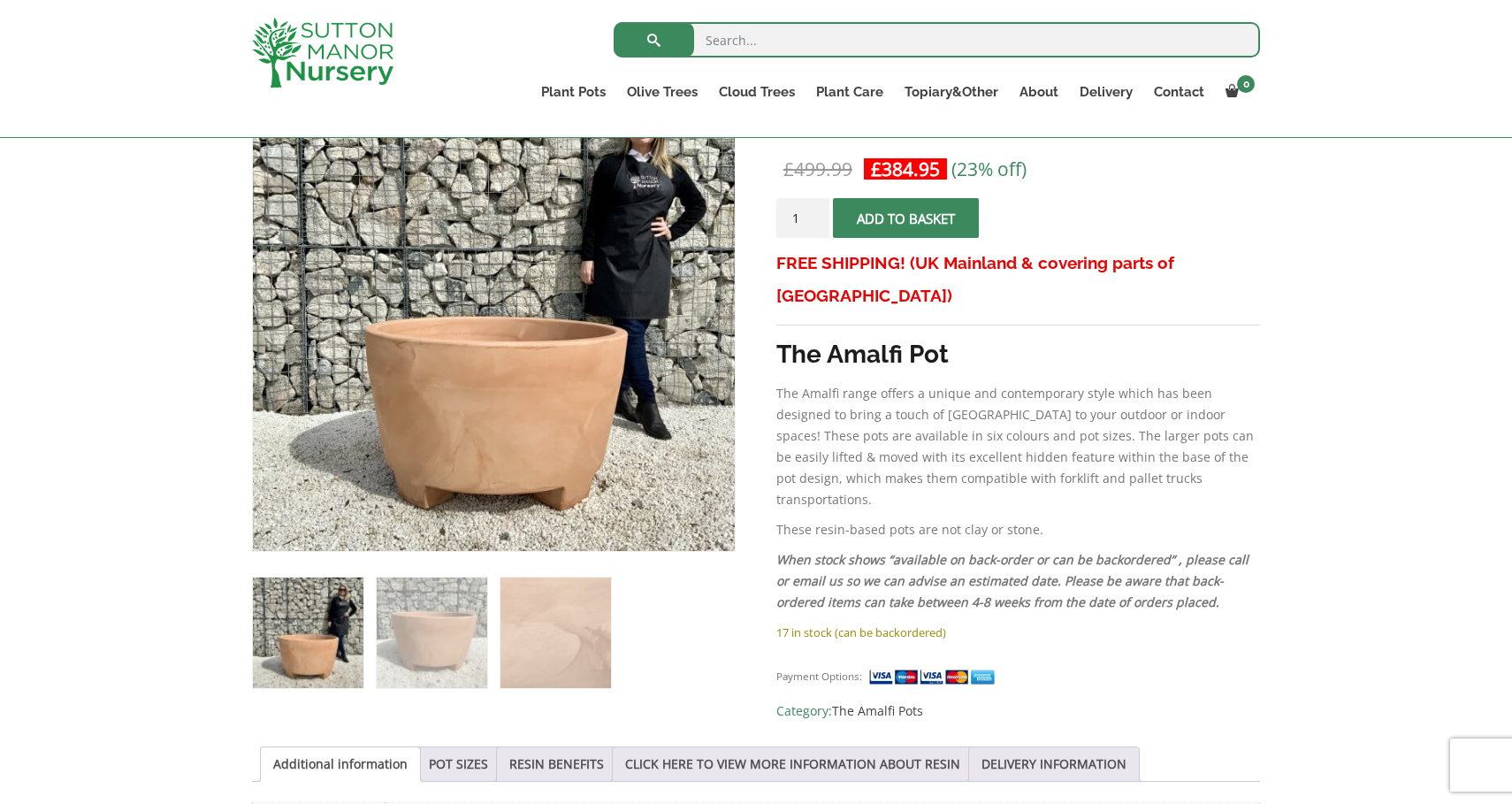
scroll to position [341, 0]
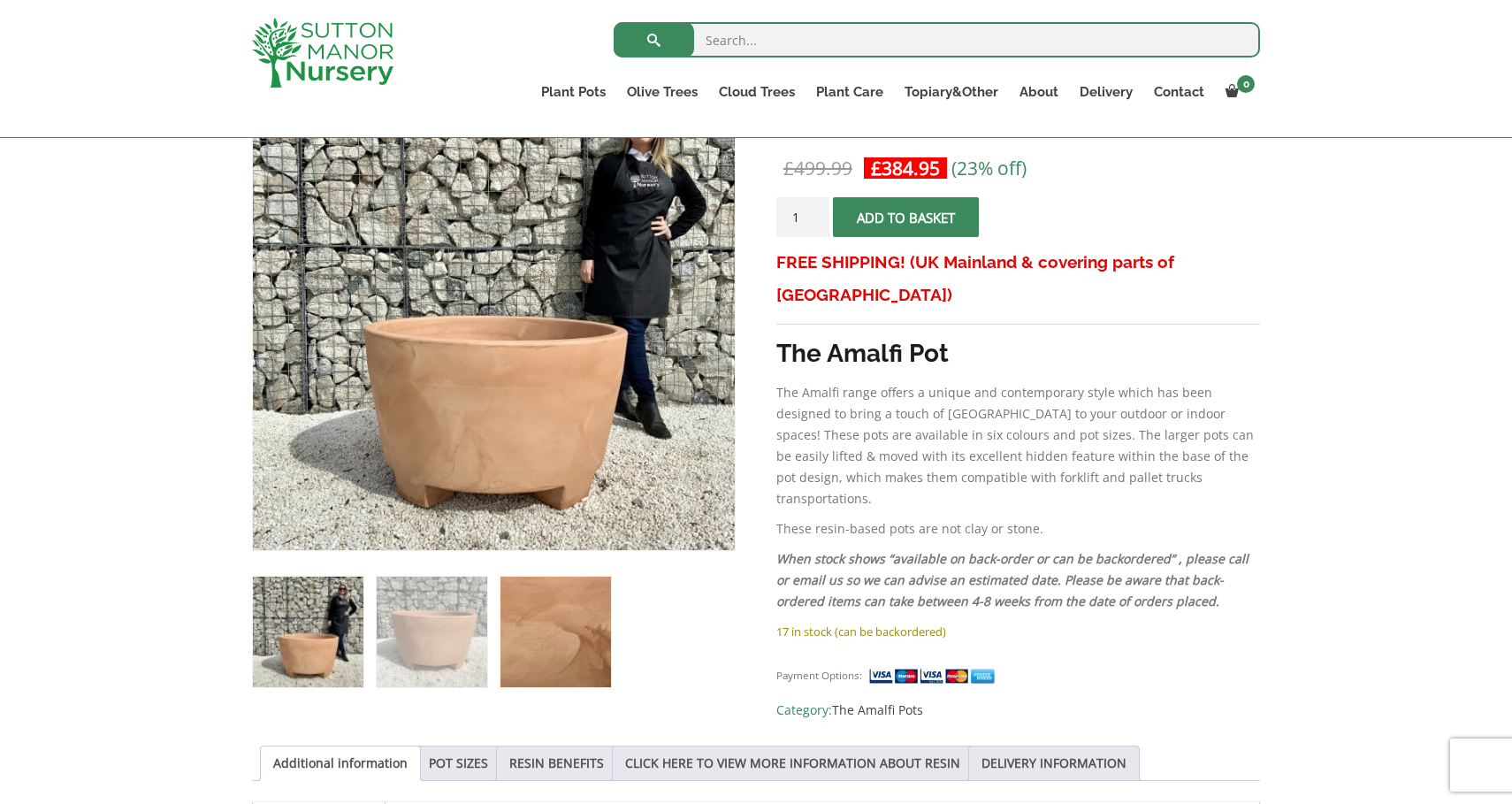
click at [554, 618] on img at bounding box center [556, 632] width 110 height 110
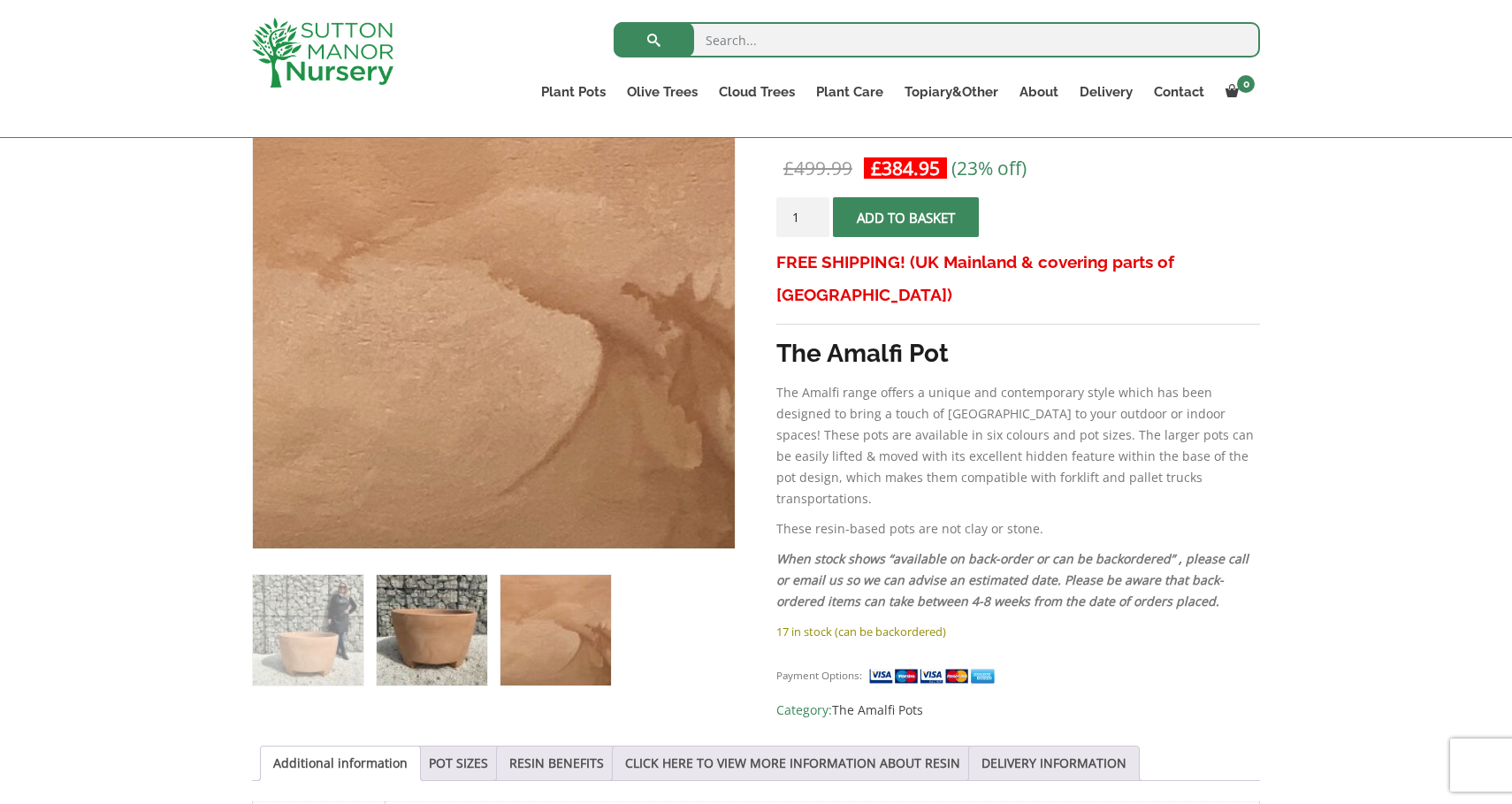
click at [443, 624] on img at bounding box center [432, 630] width 110 height 110
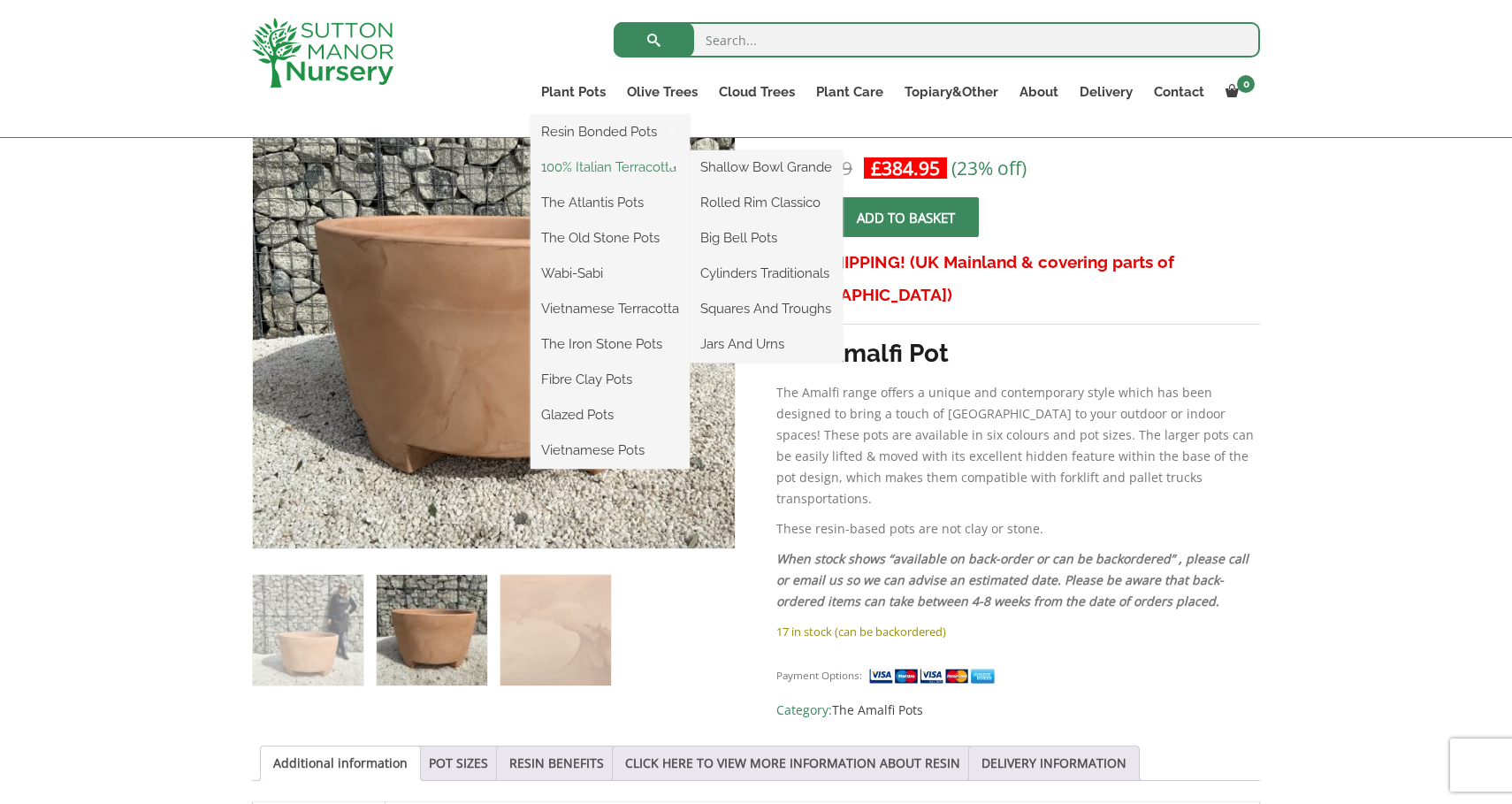
click at [605, 170] on link "100% Italian Terracotta" at bounding box center [610, 167] width 159 height 26
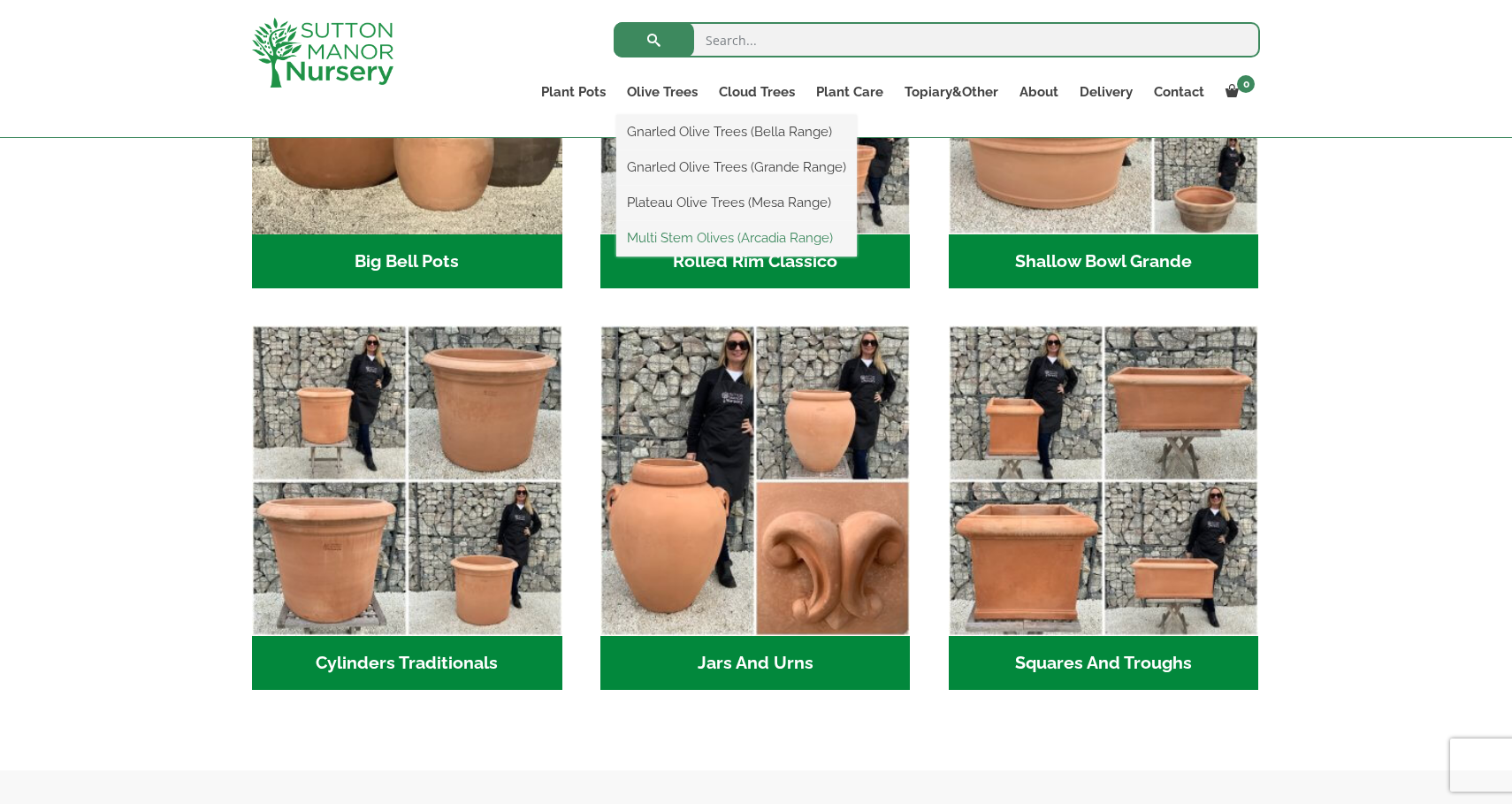
scroll to position [780, 0]
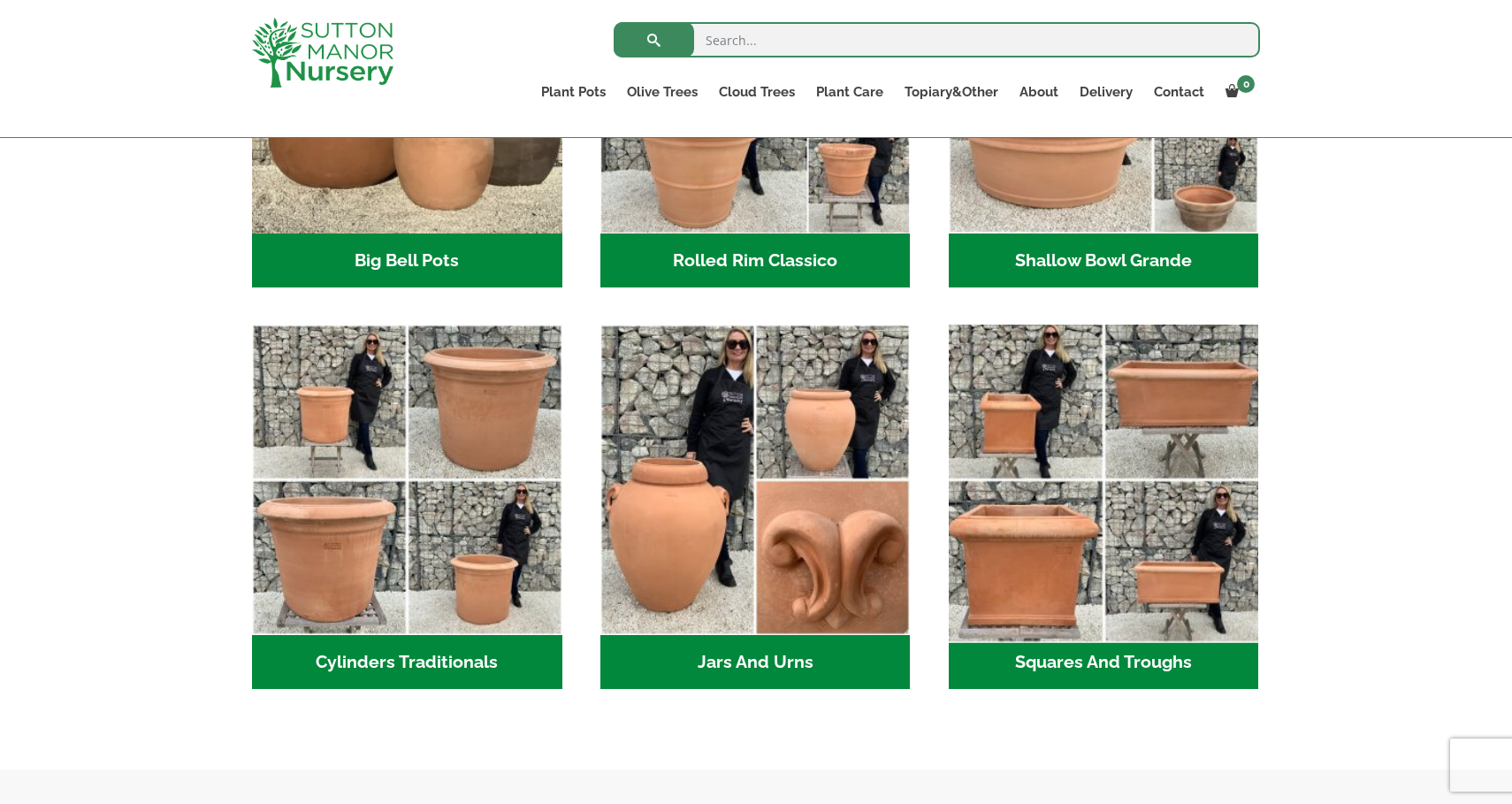
click at [1174, 517] on img "Visit product category Squares And Troughs" at bounding box center [1103, 480] width 325 height 325
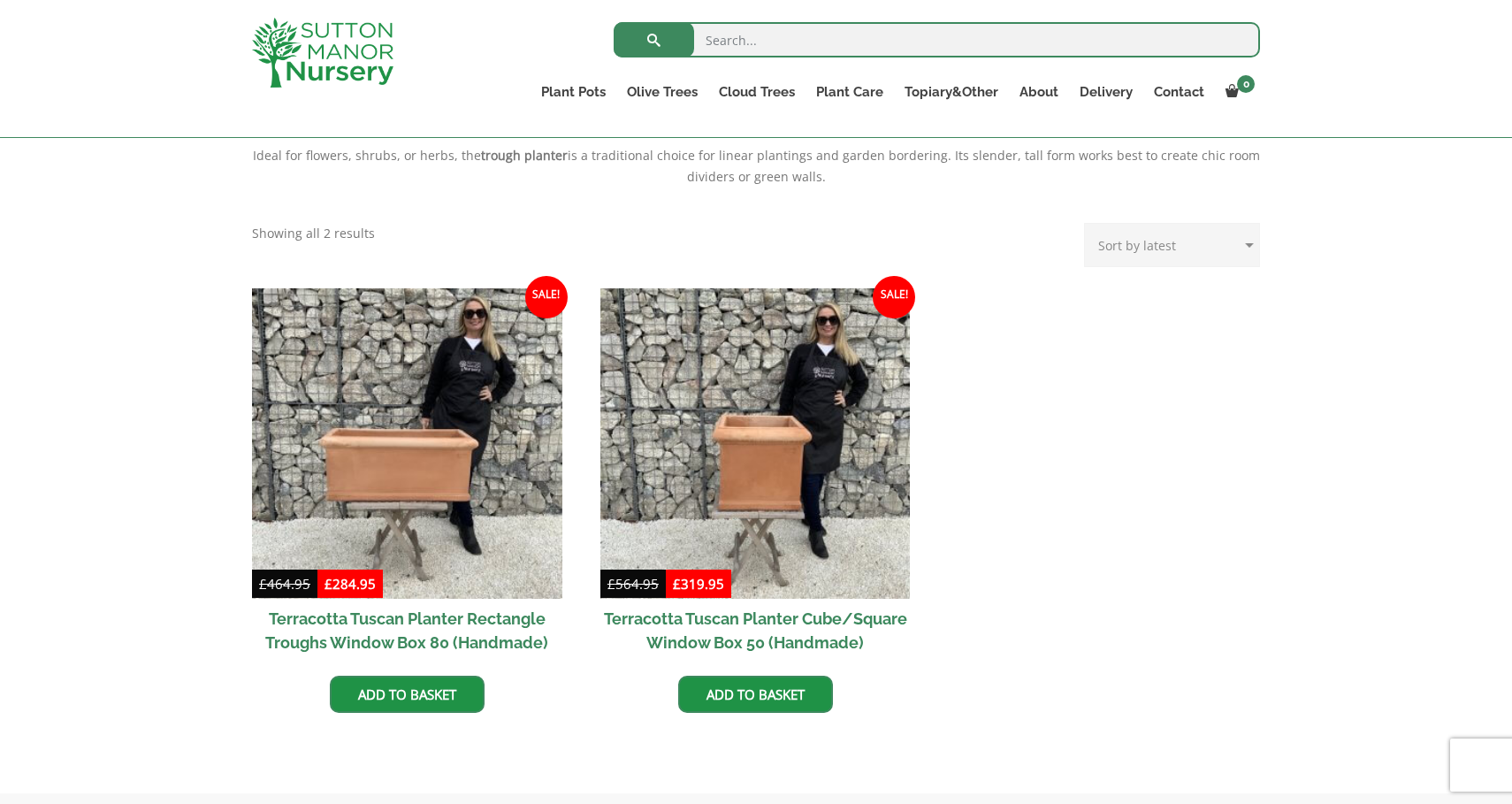
scroll to position [668, 0]
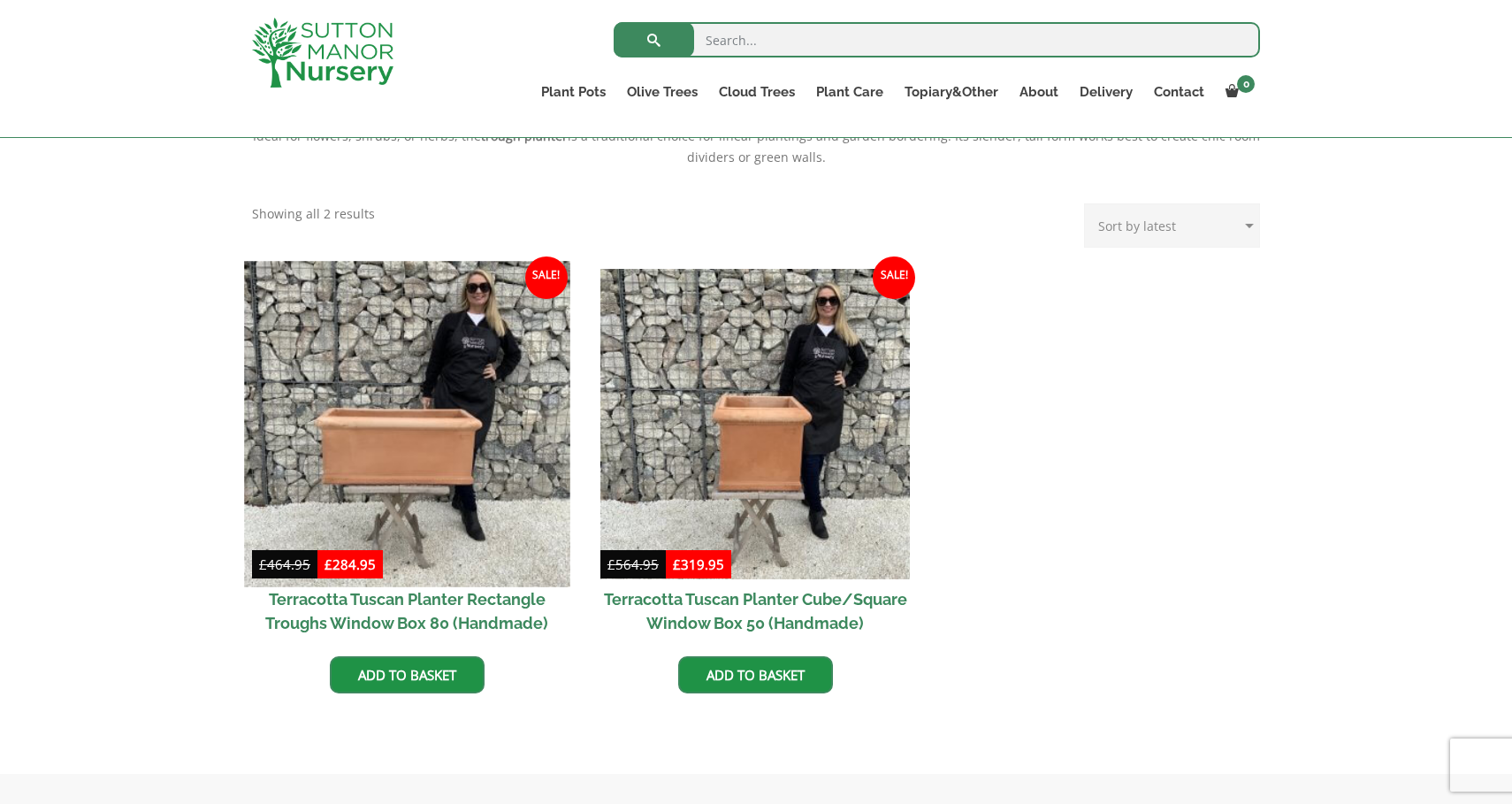
click at [417, 510] on img at bounding box center [407, 423] width 325 height 325
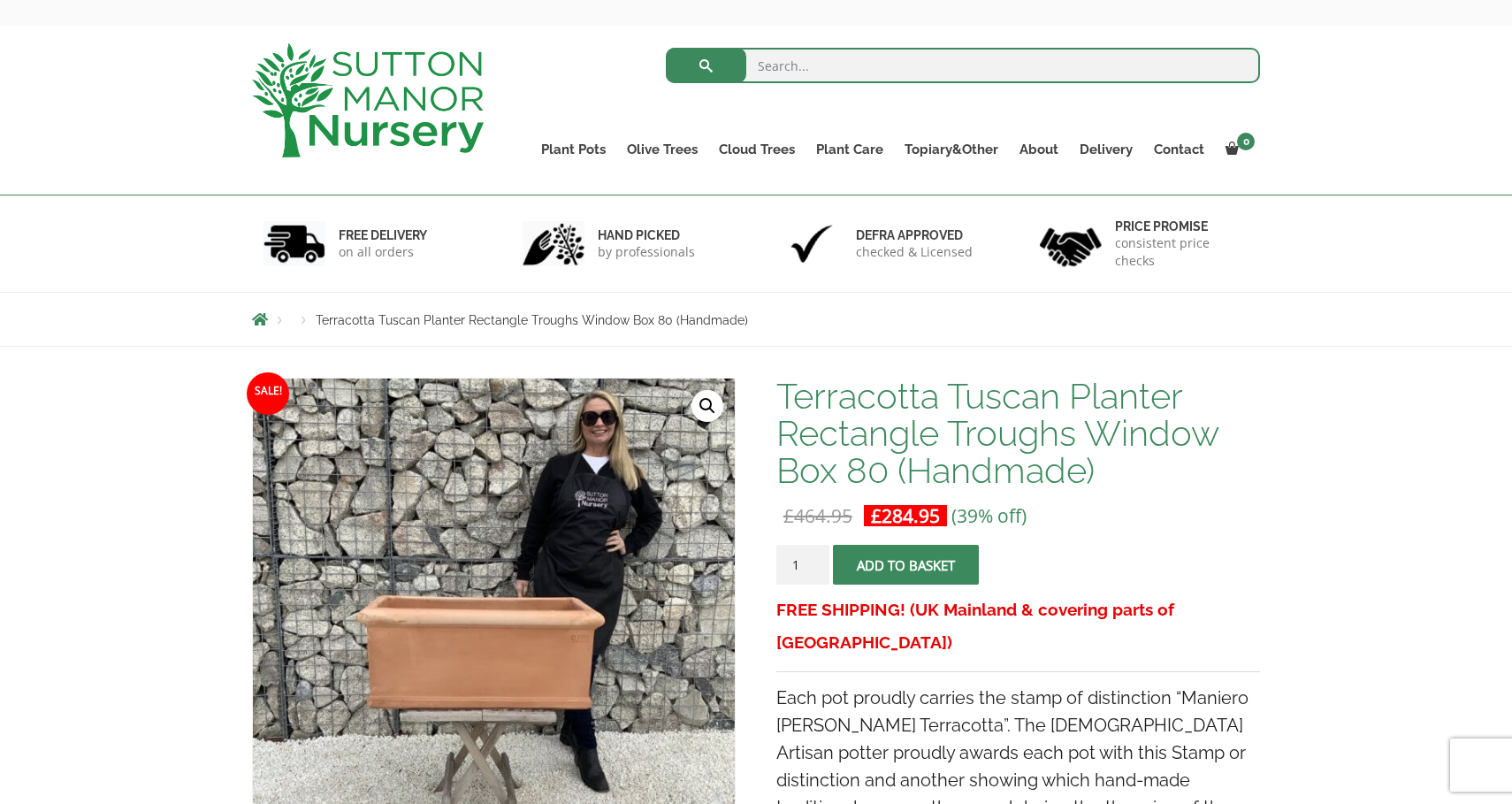
scroll to position [66, 0]
